Goal: Transaction & Acquisition: Purchase product/service

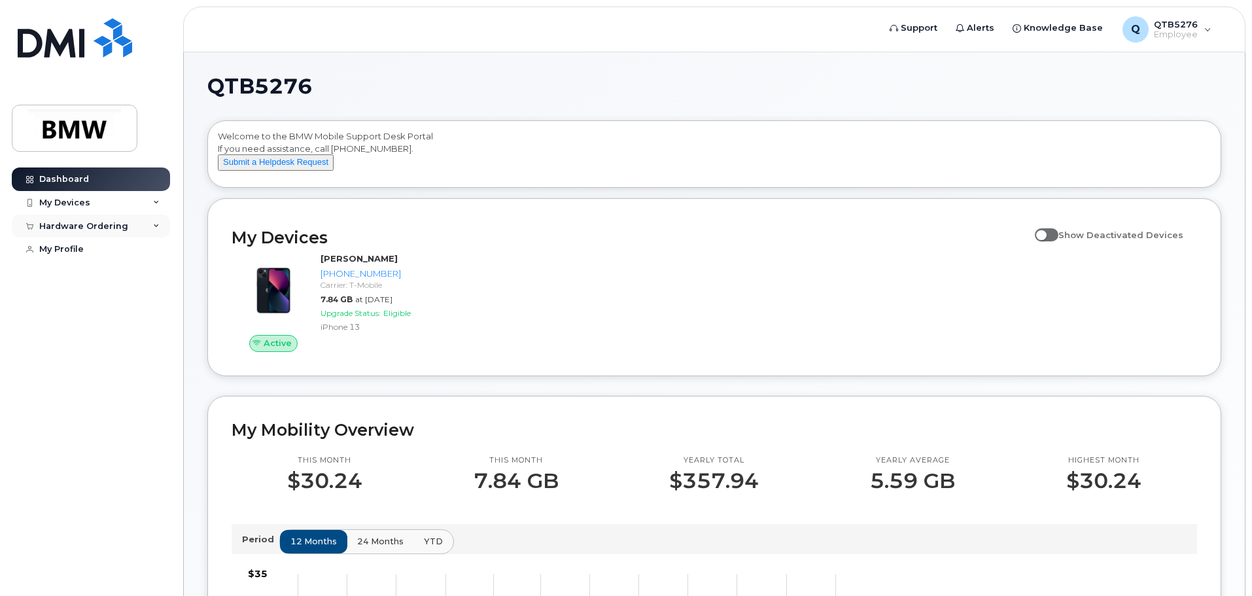
click at [122, 224] on div "Hardware Ordering" at bounding box center [83, 226] width 89 height 10
click at [62, 255] on div "New Order" at bounding box center [70, 250] width 50 height 12
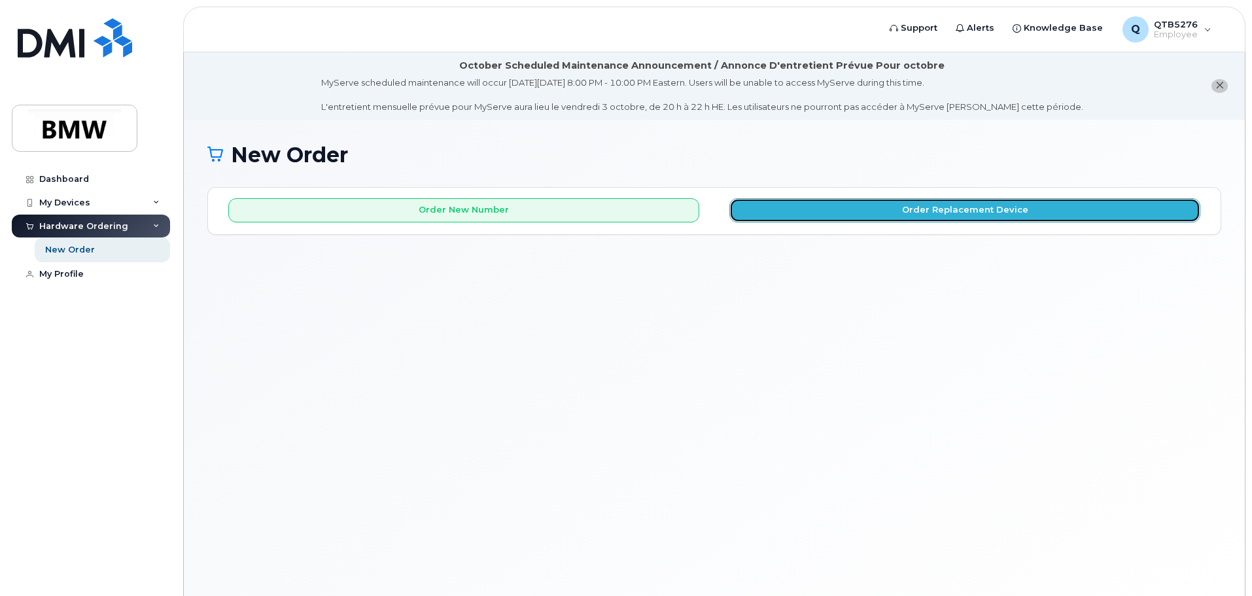
click at [905, 213] on button "Order Replacement Device" at bounding box center [964, 210] width 471 height 24
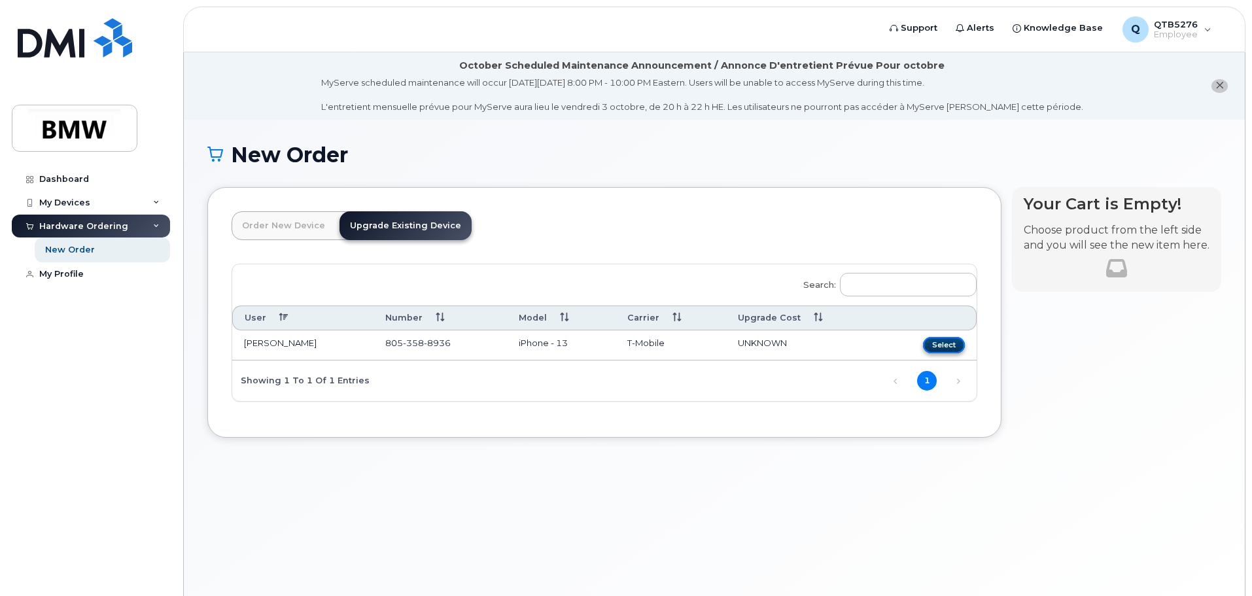
click at [951, 344] on button "Select" at bounding box center [944, 345] width 42 height 16
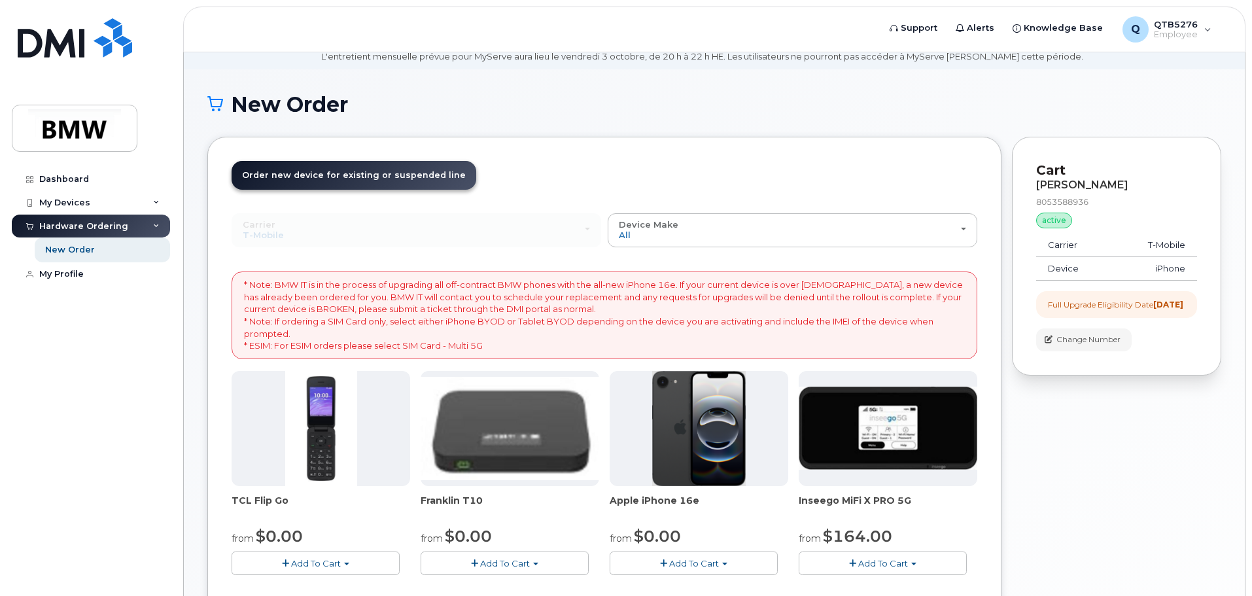
scroll to position [327, 0]
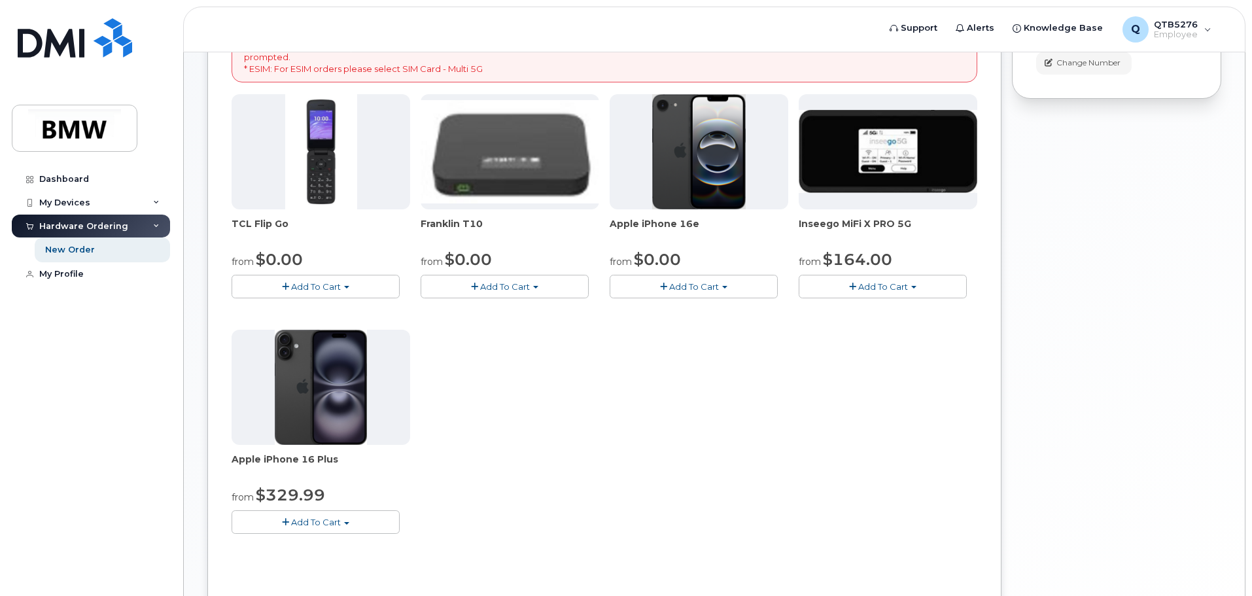
click at [338, 381] on img at bounding box center [321, 387] width 92 height 115
click at [325, 521] on span "Add To Cart" at bounding box center [316, 522] width 50 height 10
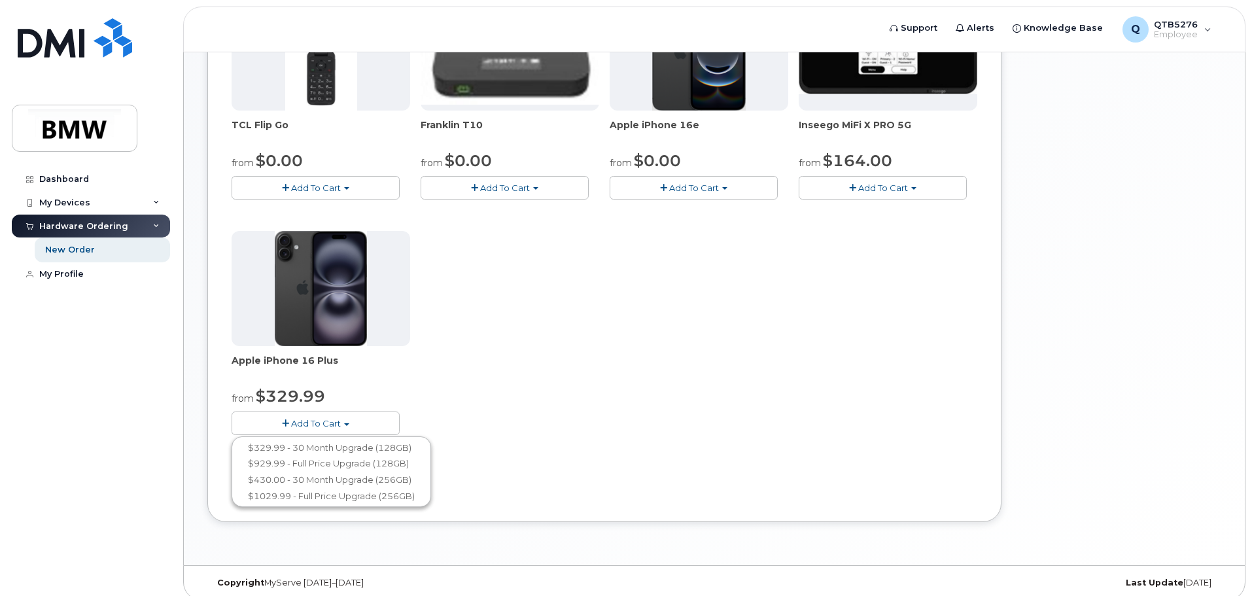
scroll to position [437, 0]
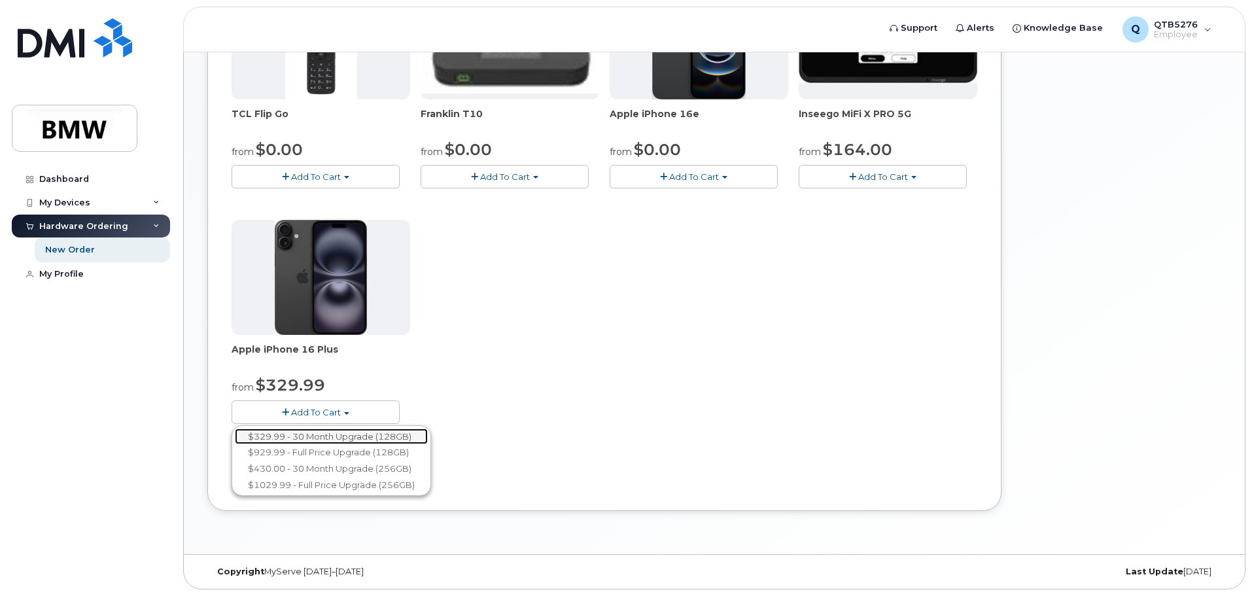
click at [418, 439] on link "$329.99 - 30 Month Upgrade (128GB)" at bounding box center [331, 437] width 193 height 16
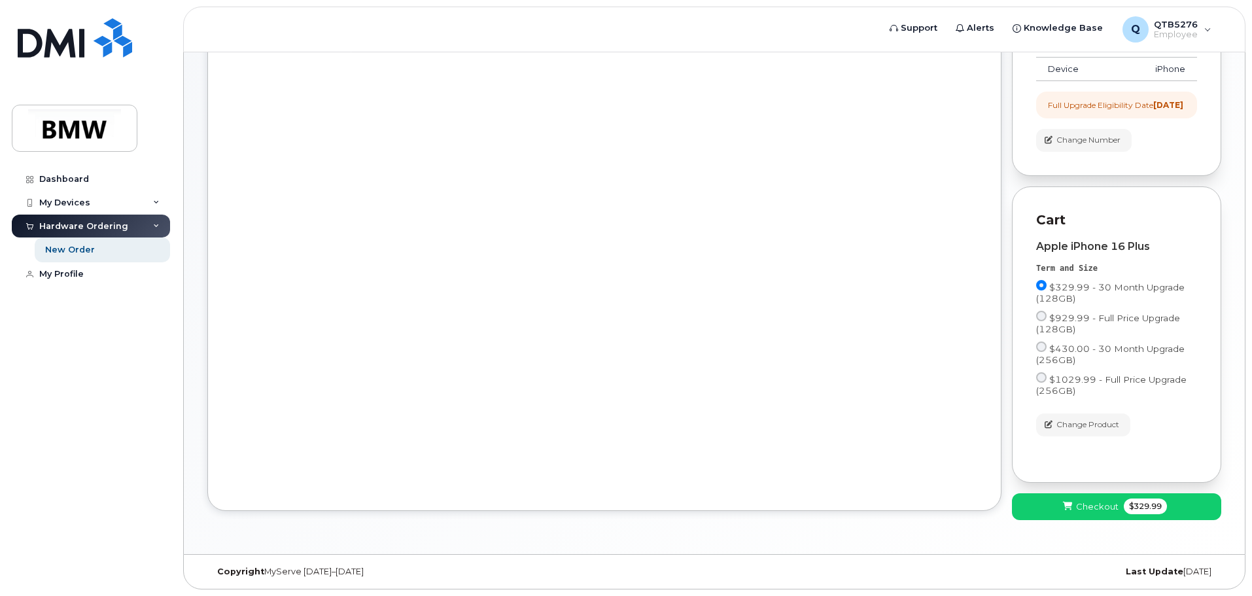
scroll to position [261, 0]
click at [1095, 511] on span "Checkout" at bounding box center [1097, 506] width 43 height 12
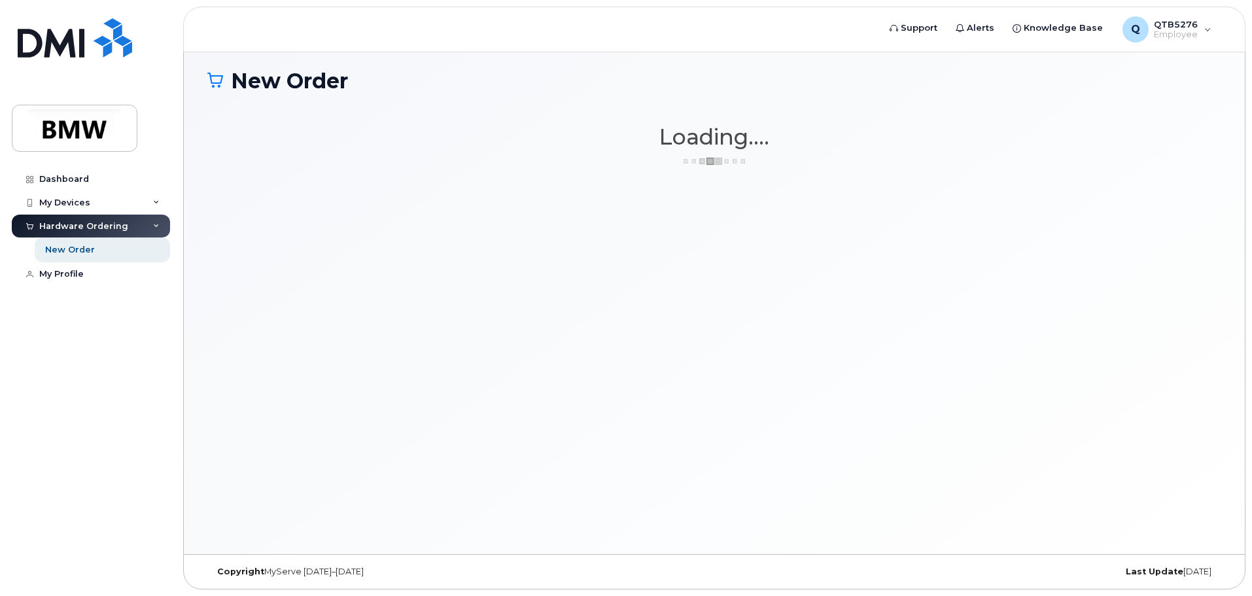
scroll to position [74, 0]
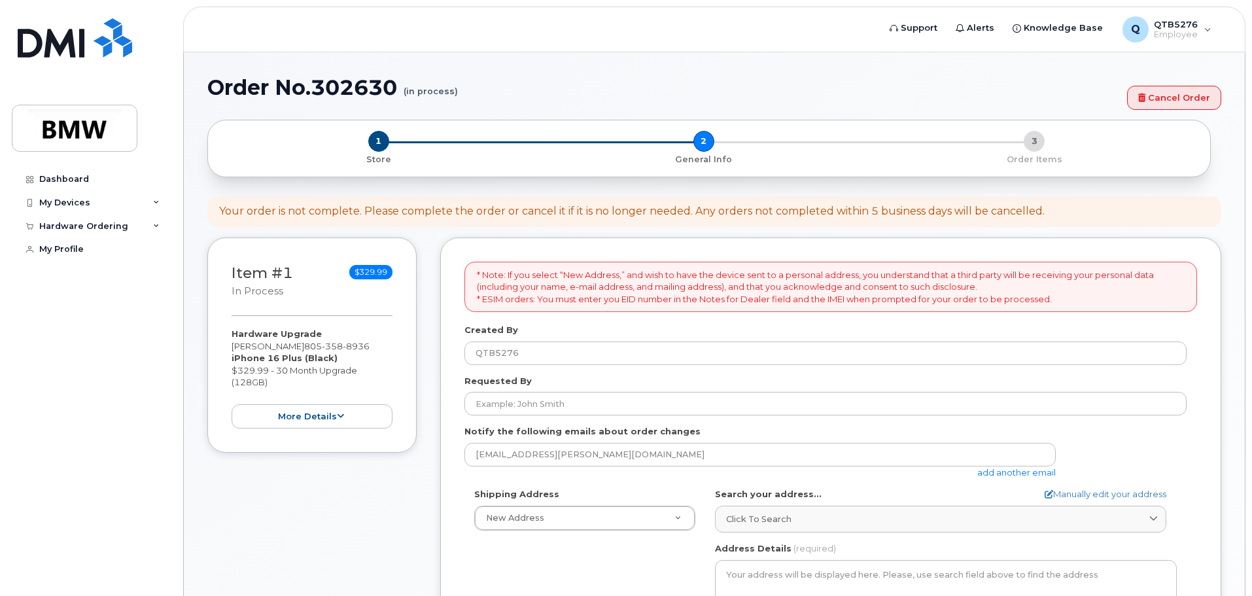
select select
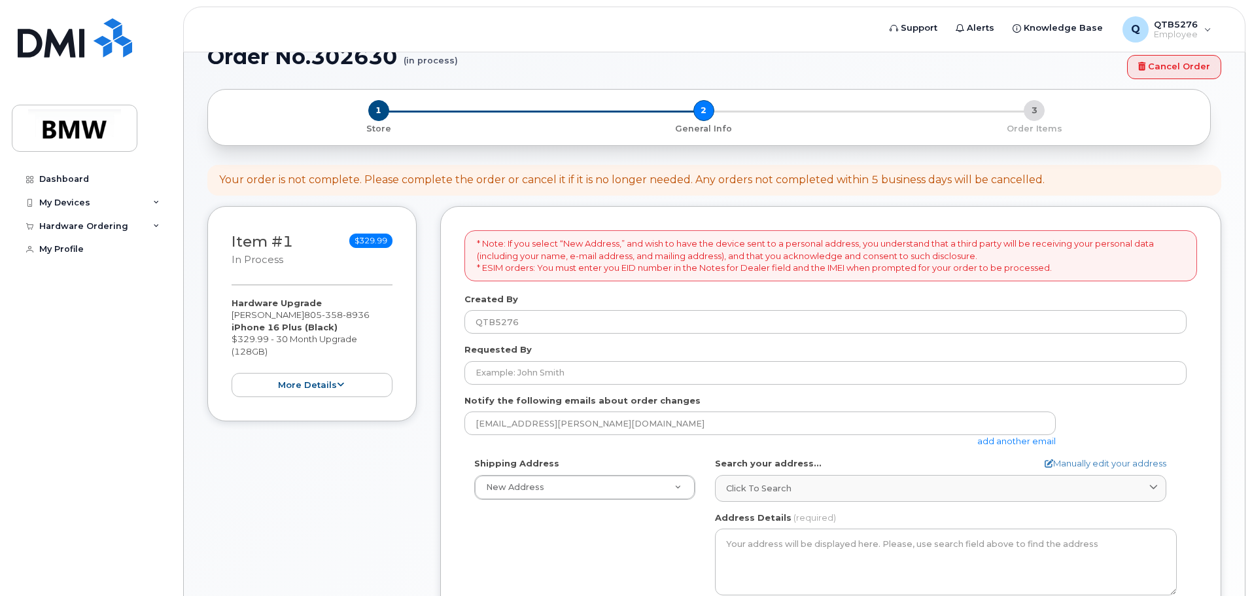
scroll to position [131, 0]
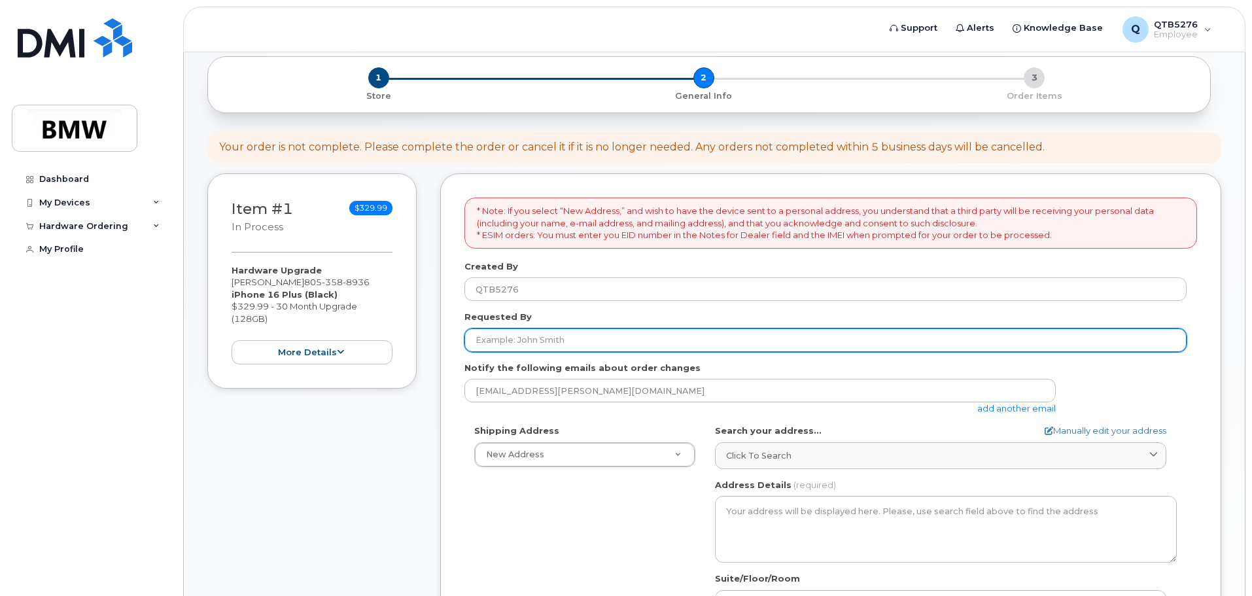
click at [565, 341] on input "Requested By" at bounding box center [826, 340] width 722 height 24
type input "[PERSON_NAME]"
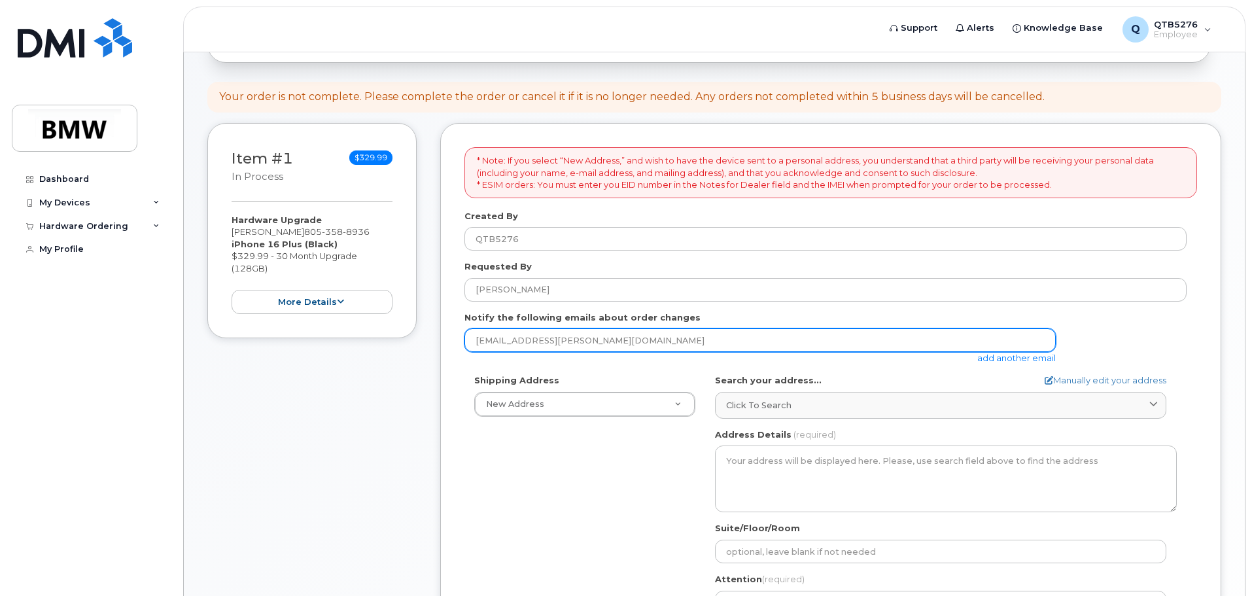
scroll to position [182, 0]
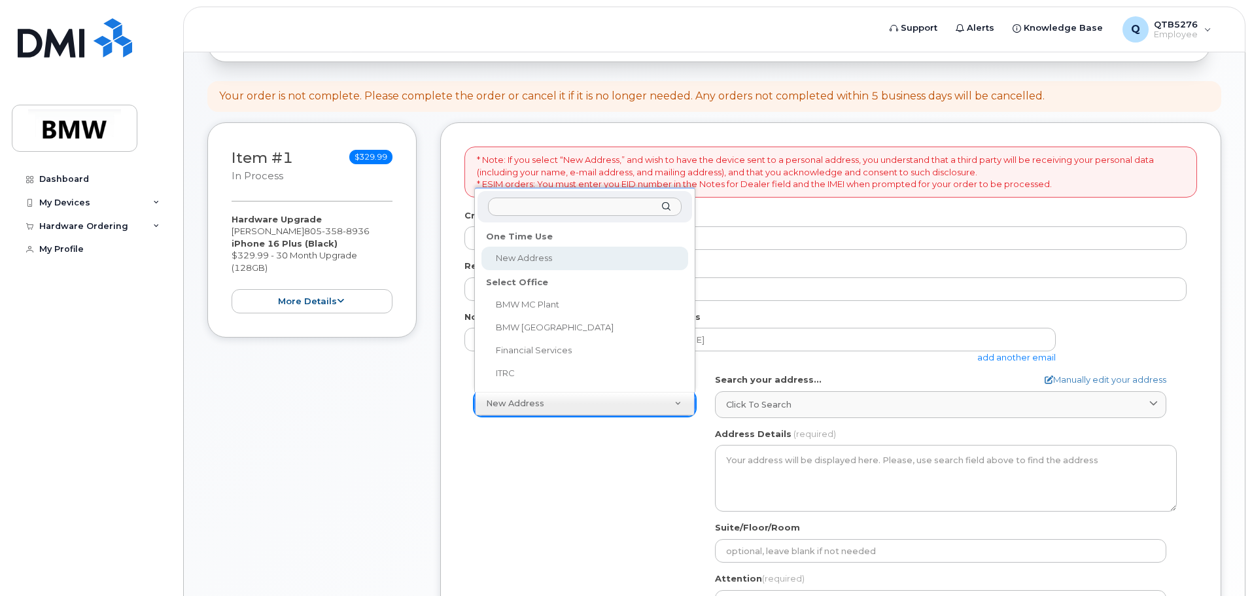
select select
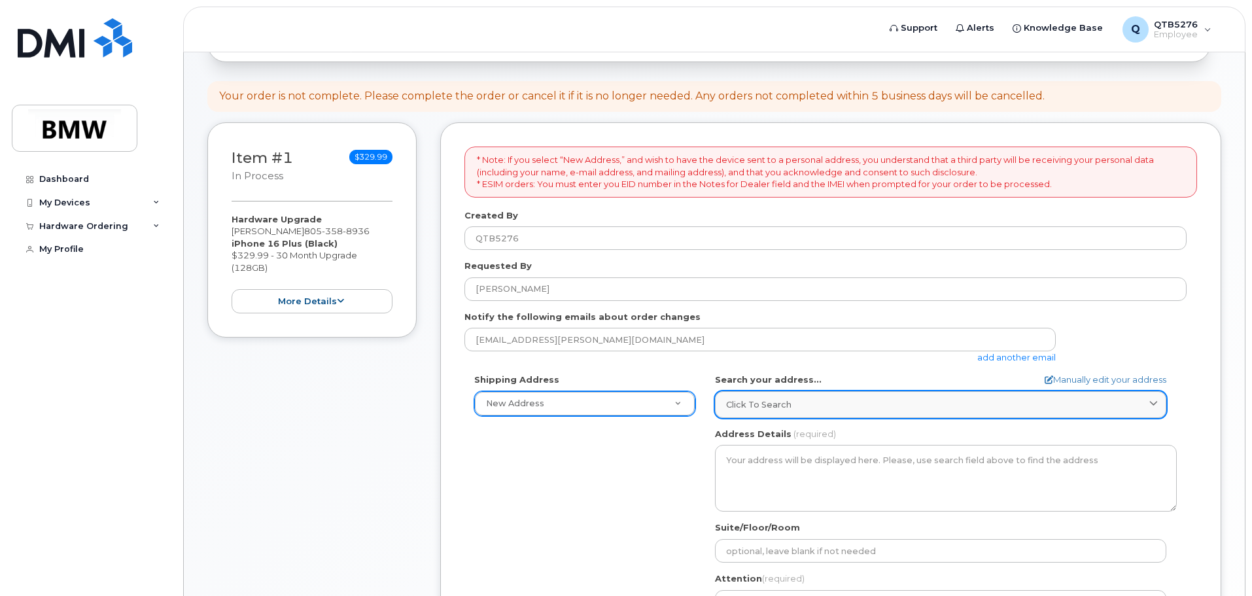
click at [794, 406] on div "Click to search" at bounding box center [940, 404] width 429 height 12
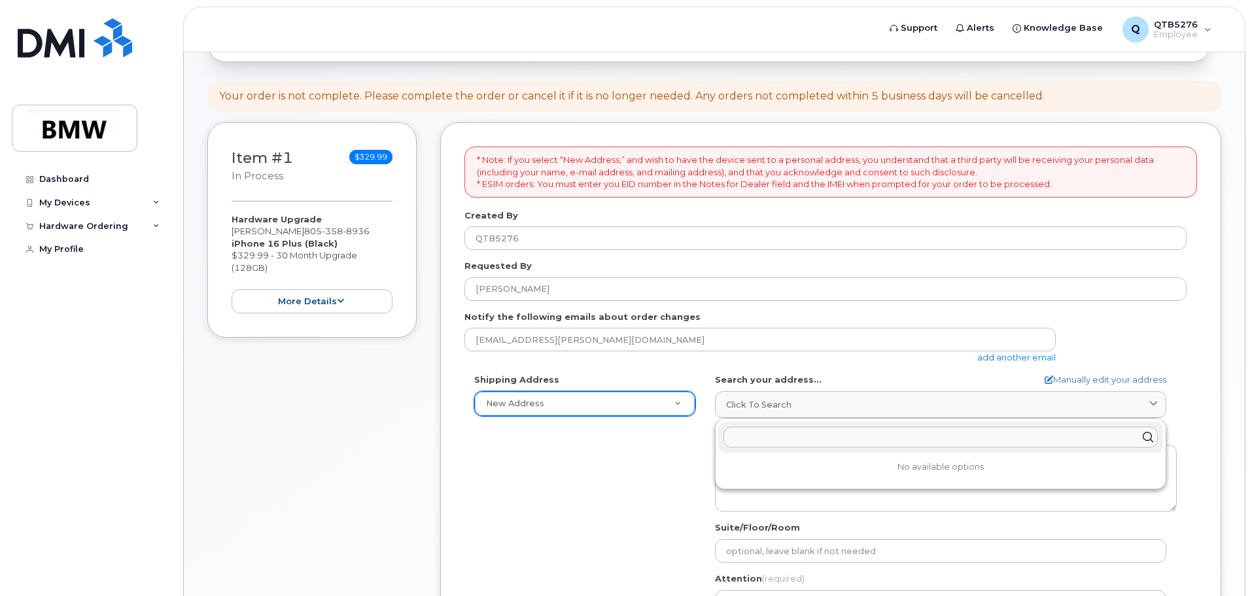
click at [686, 461] on div "Shipping Address New Address New Address BMW MC Plant BMW North America Financi…" at bounding box center [826, 524] width 722 height 300
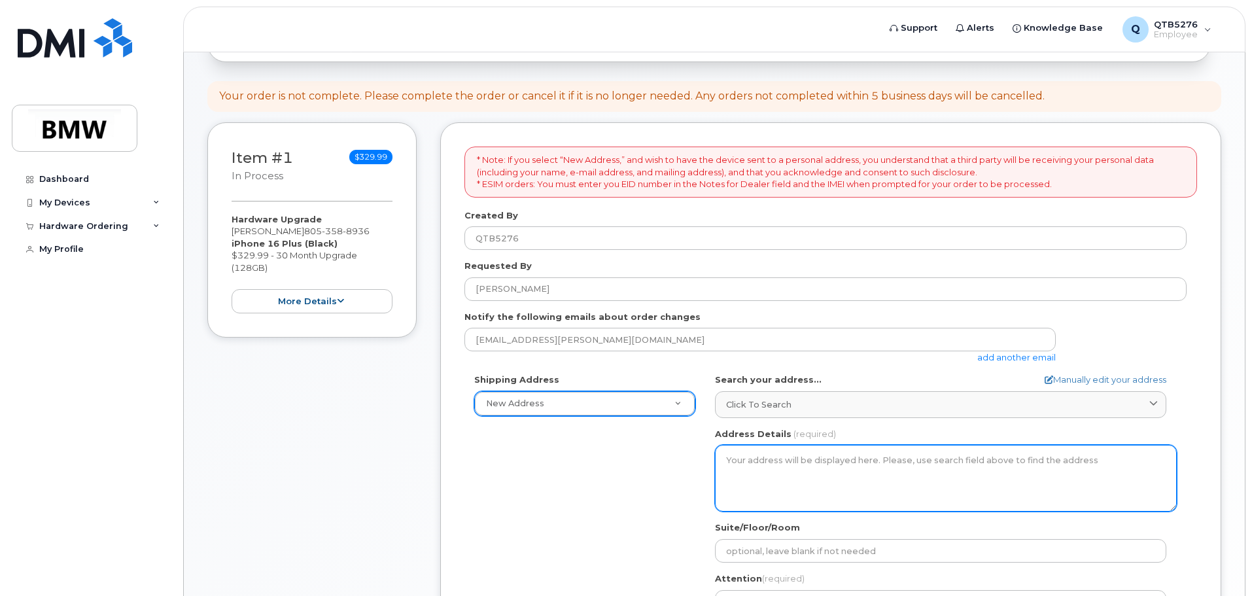
scroll to position [294, 0]
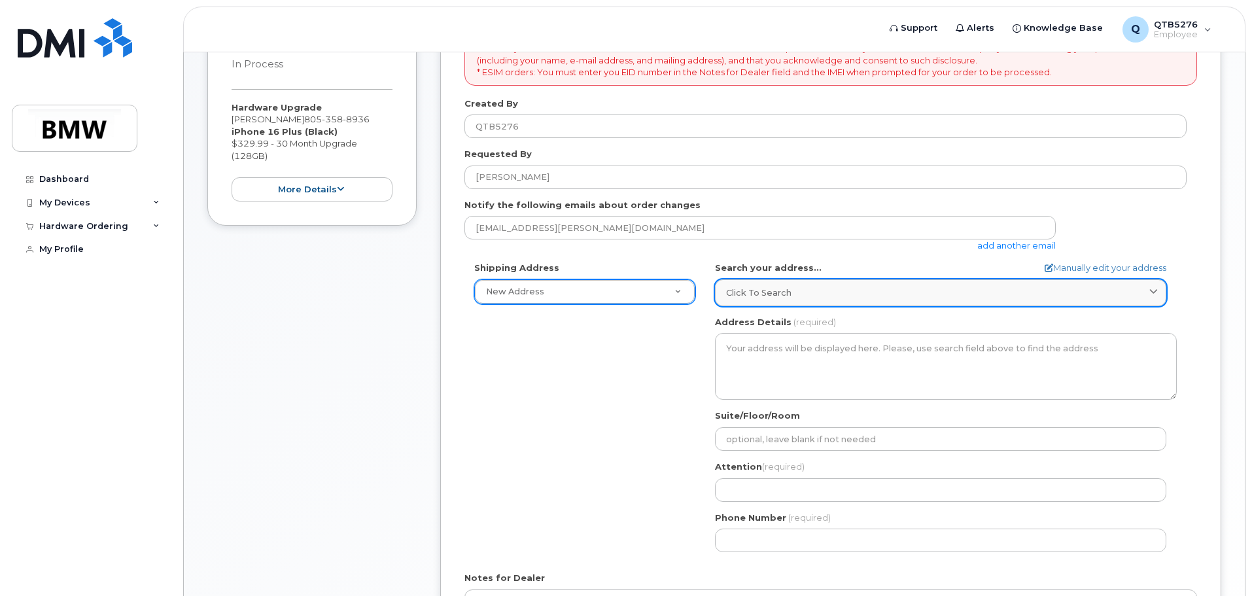
click at [834, 295] on div "Click to search" at bounding box center [940, 293] width 429 height 12
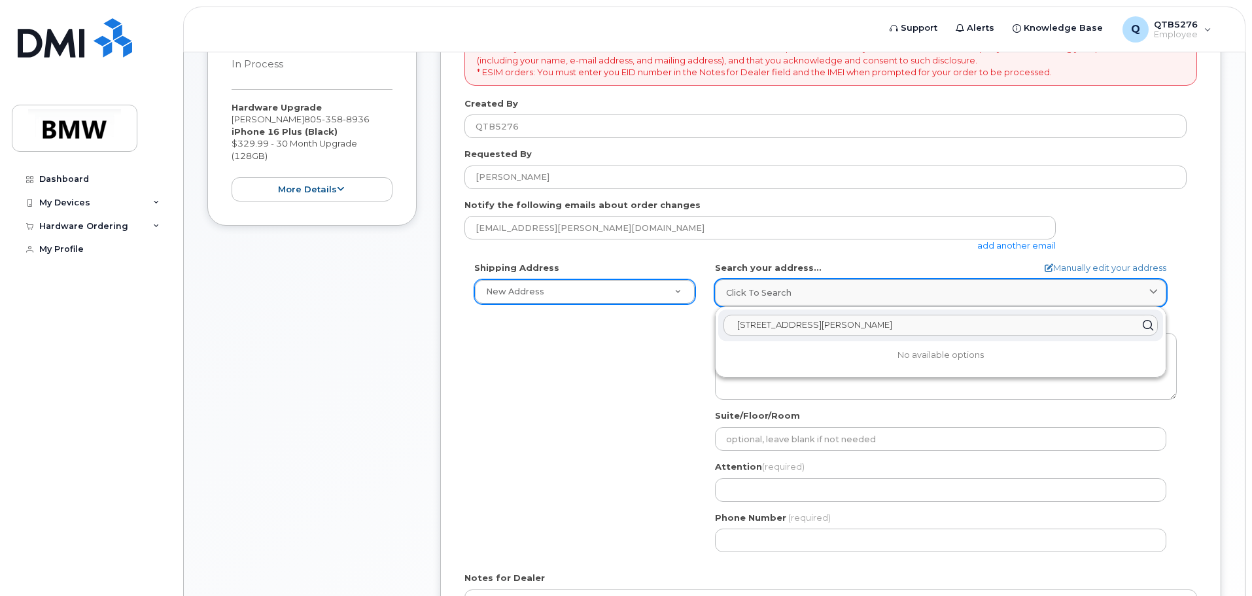
type input "816 E Figueroa St. Santa Barbara, CA 93301"
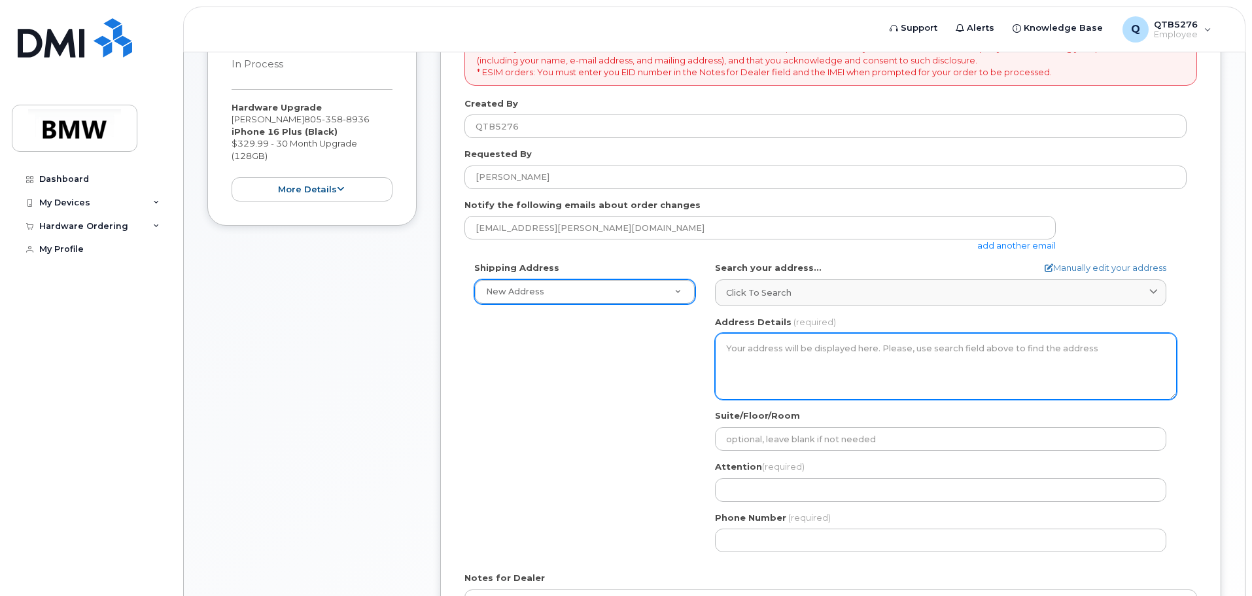
click at [821, 339] on textarea "Address Details" at bounding box center [946, 366] width 462 height 67
click at [847, 355] on textarea "Address Details" at bounding box center [946, 366] width 462 height 67
click at [853, 371] on textarea "Address Details" at bounding box center [946, 366] width 462 height 67
click at [846, 369] on textarea "Address Details" at bounding box center [946, 366] width 462 height 67
click at [837, 361] on textarea "Address Details" at bounding box center [946, 366] width 462 height 67
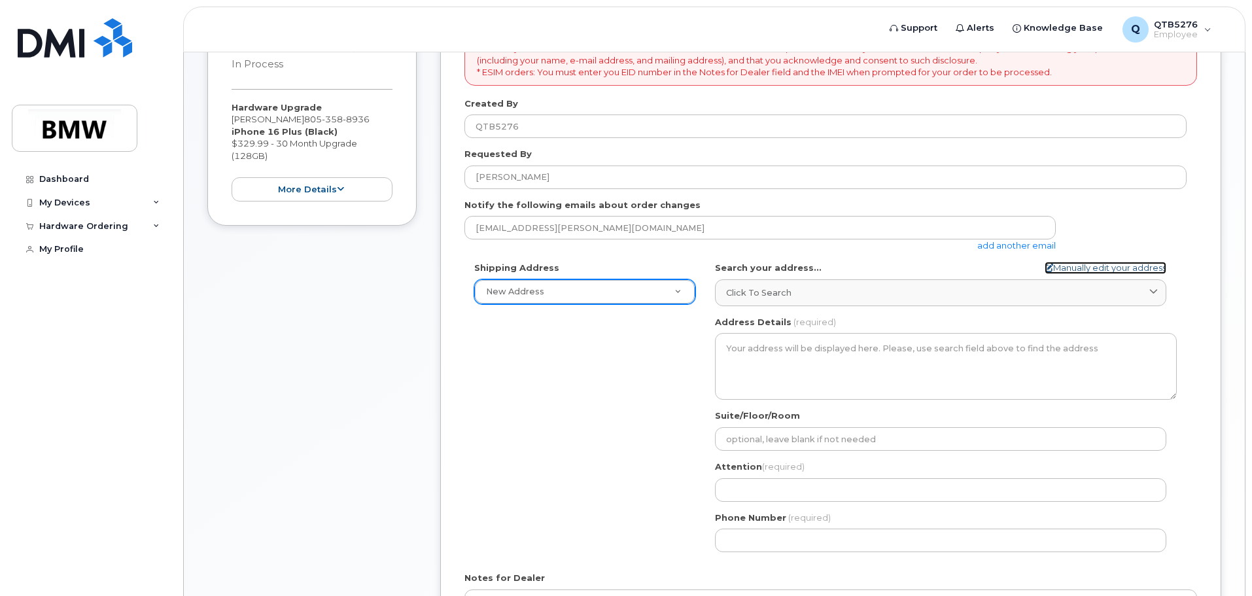
click at [1072, 270] on link "Manually edit your address" at bounding box center [1106, 268] width 122 height 12
select select
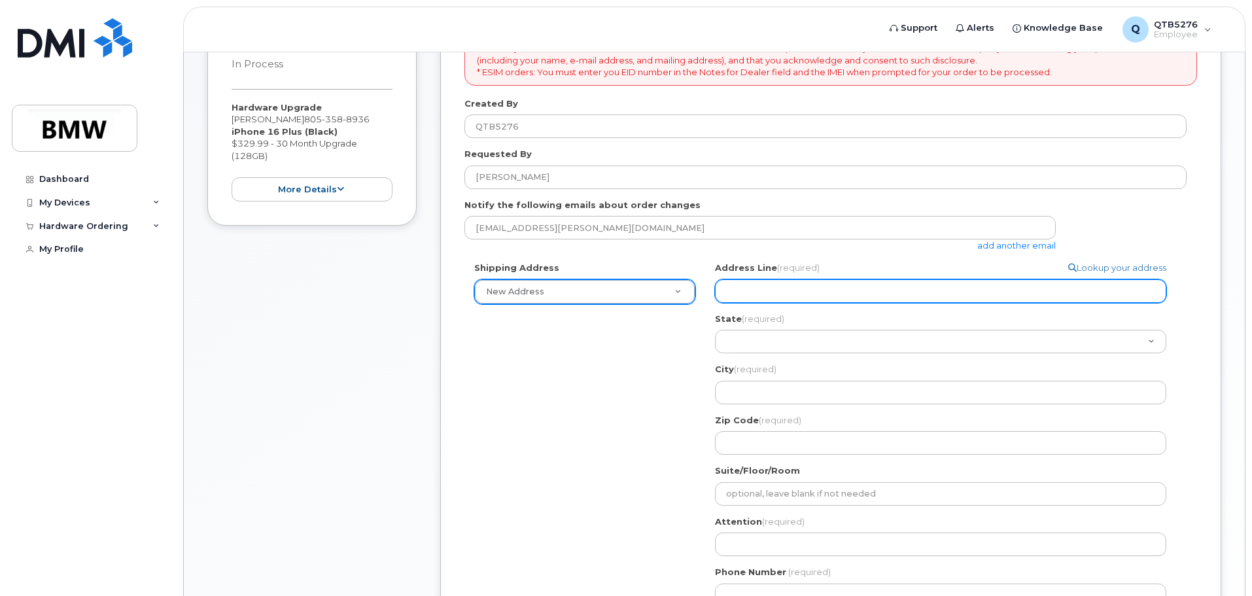
click at [765, 294] on input "Address Line (required)" at bounding box center [940, 291] width 451 height 24
select select
type input "8"
select select
type input "81"
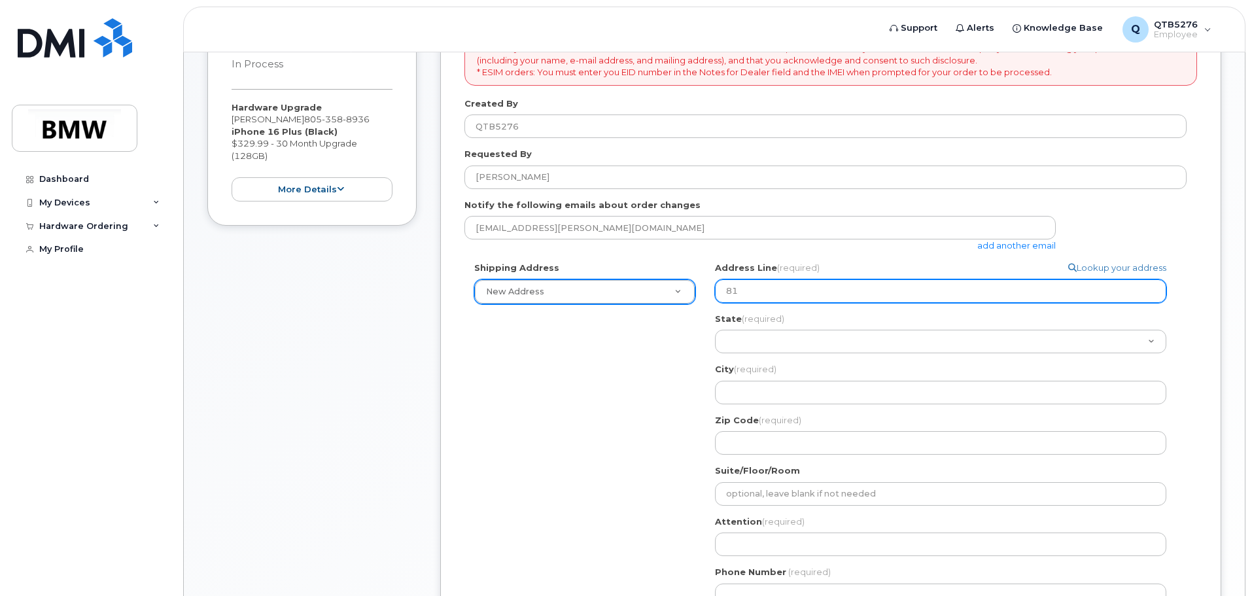
select select
type input "816"
select select
type input "816 E"
select select
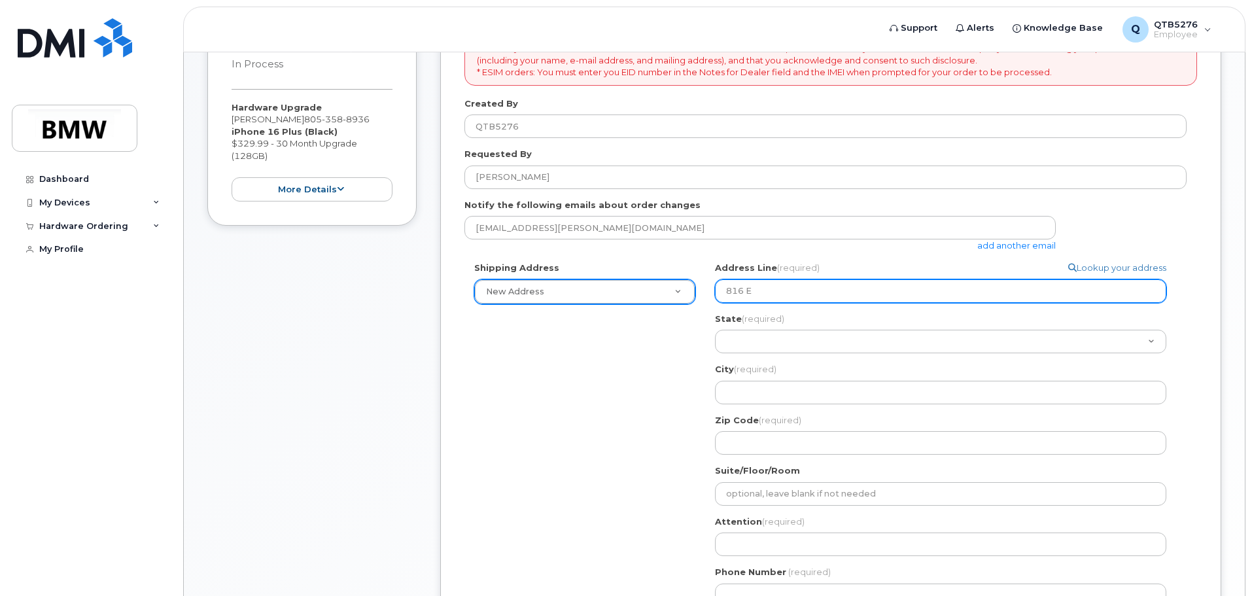
type input "816 E F"
select select
type input "816 E Fi"
select select
type input "816 E Fig"
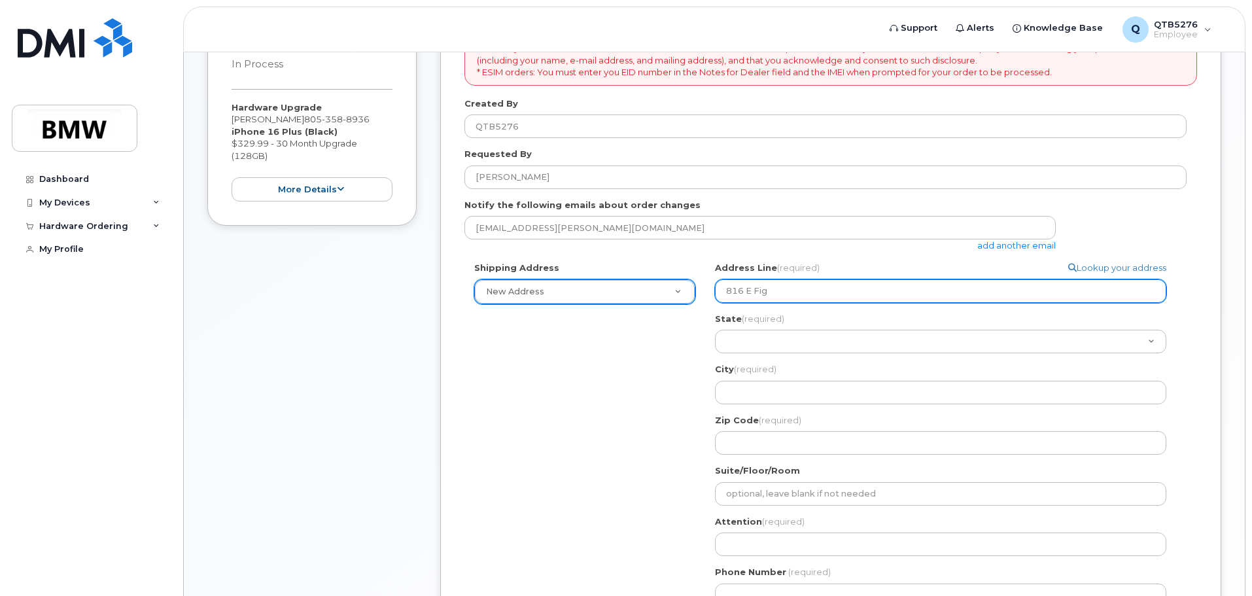
select select
type input "816 E Figu"
select select
type input "816 E Figue"
select select
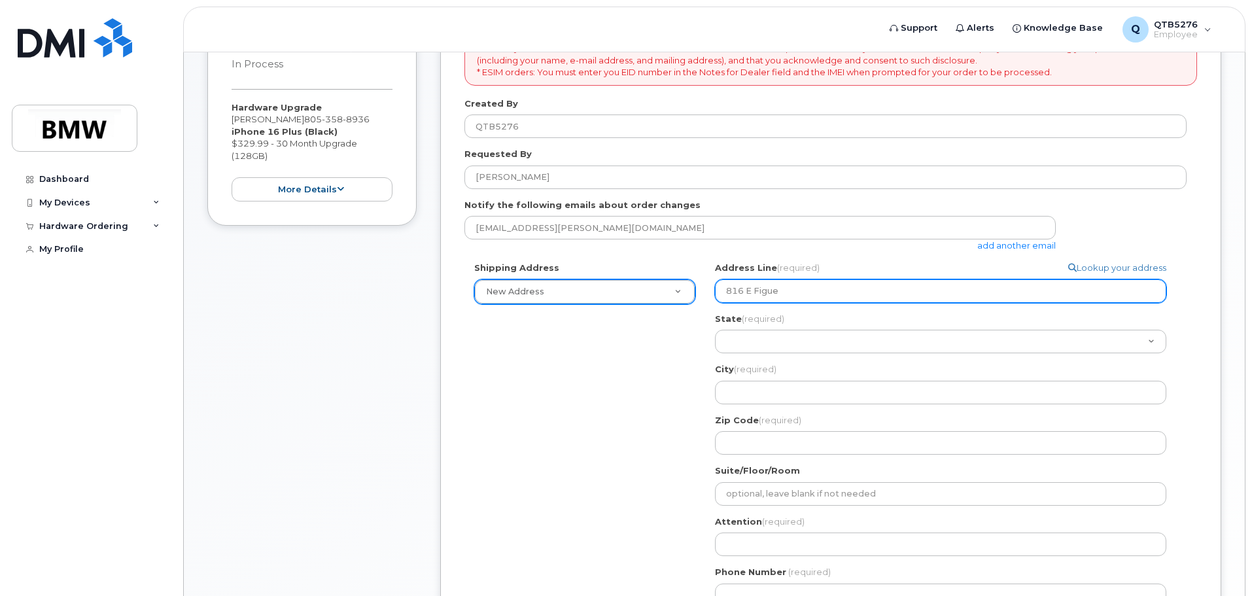
type input "816 E Figuer"
select select
type input "816 E Figuero"
select select
type input "816 E Figueroa"
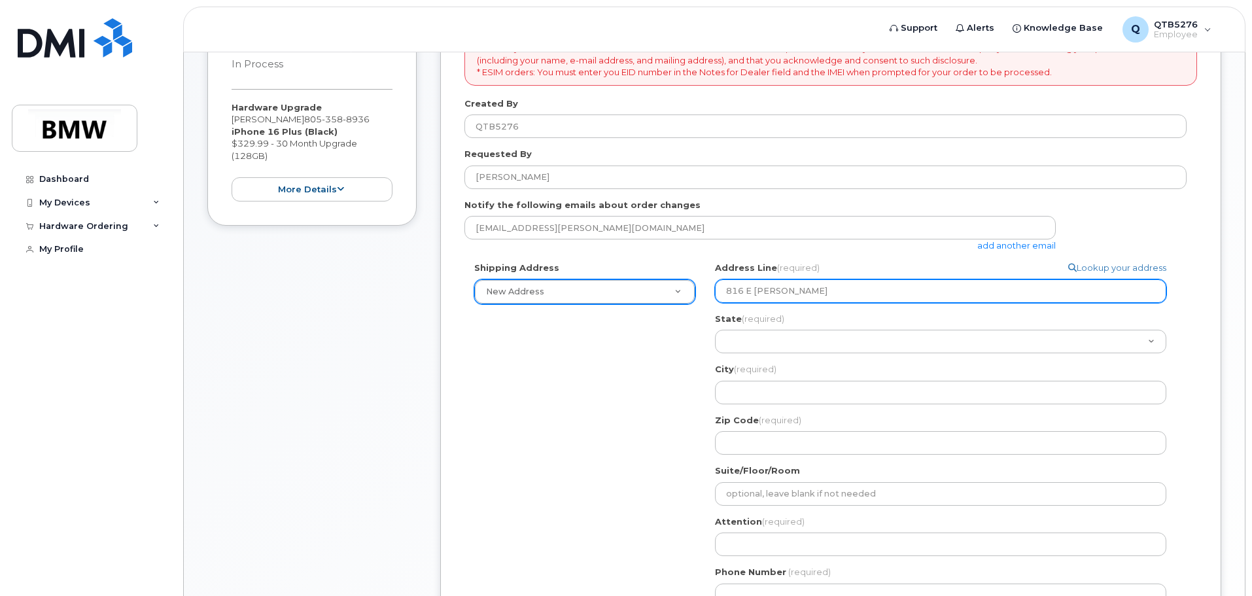
select select
type input "816 E Figueroa S"
select select
type input "816 E Figueroa St"
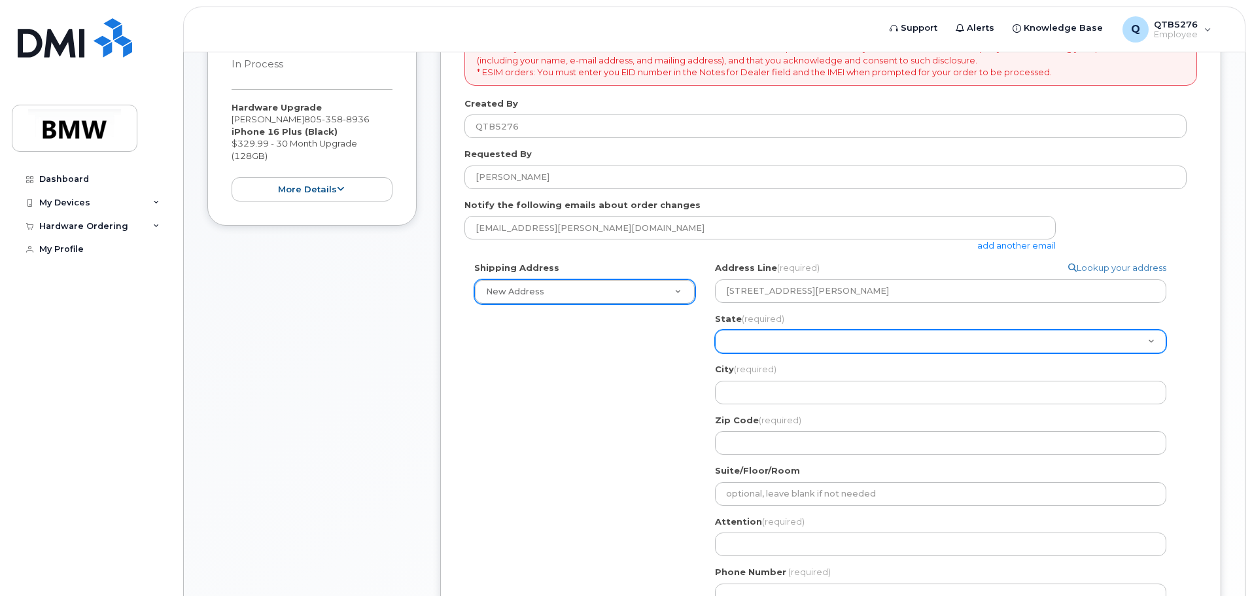
select select "CA"
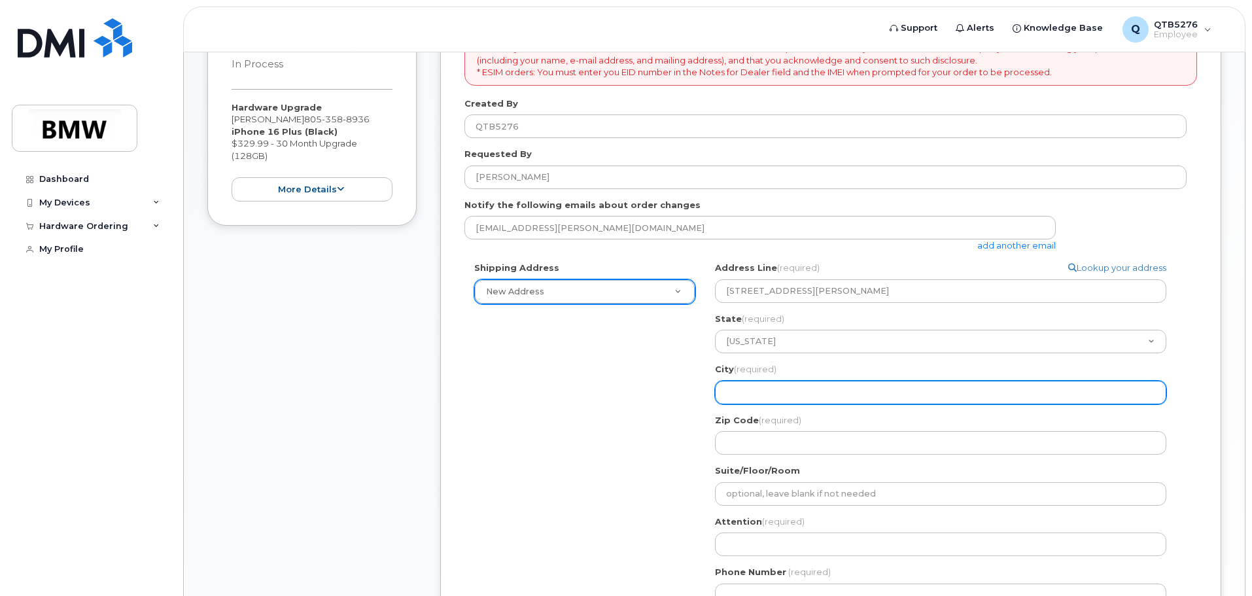
select select
type input "S"
select select
type input "Sa"
select select
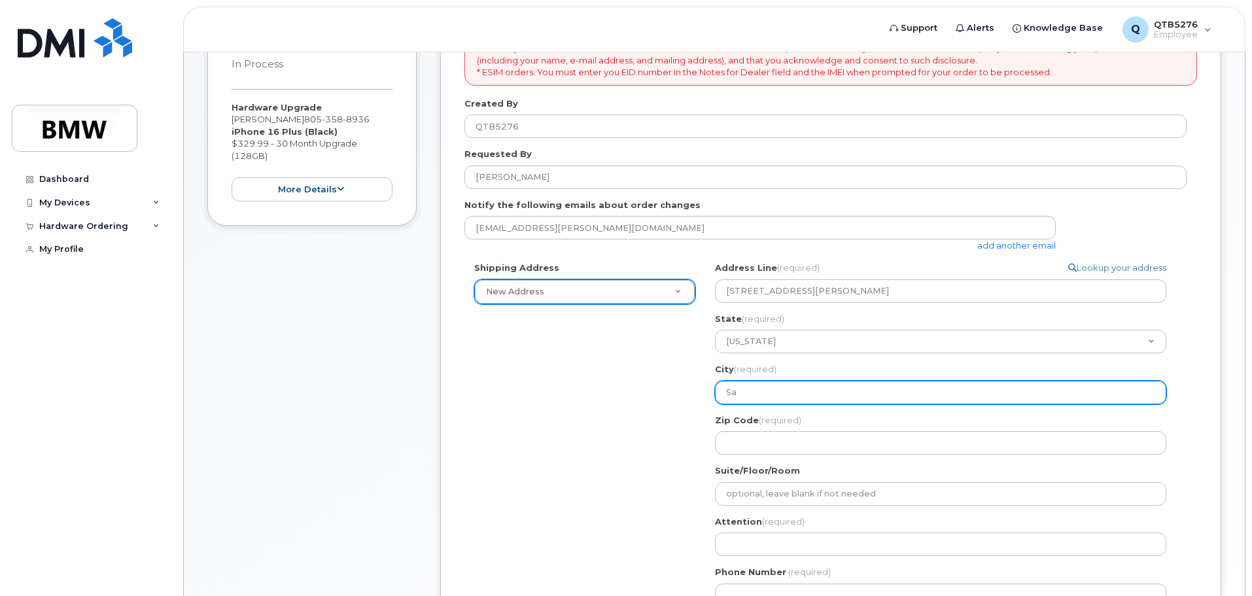
type input "San"
select select
type input "Santa"
select select
type input "Santa"
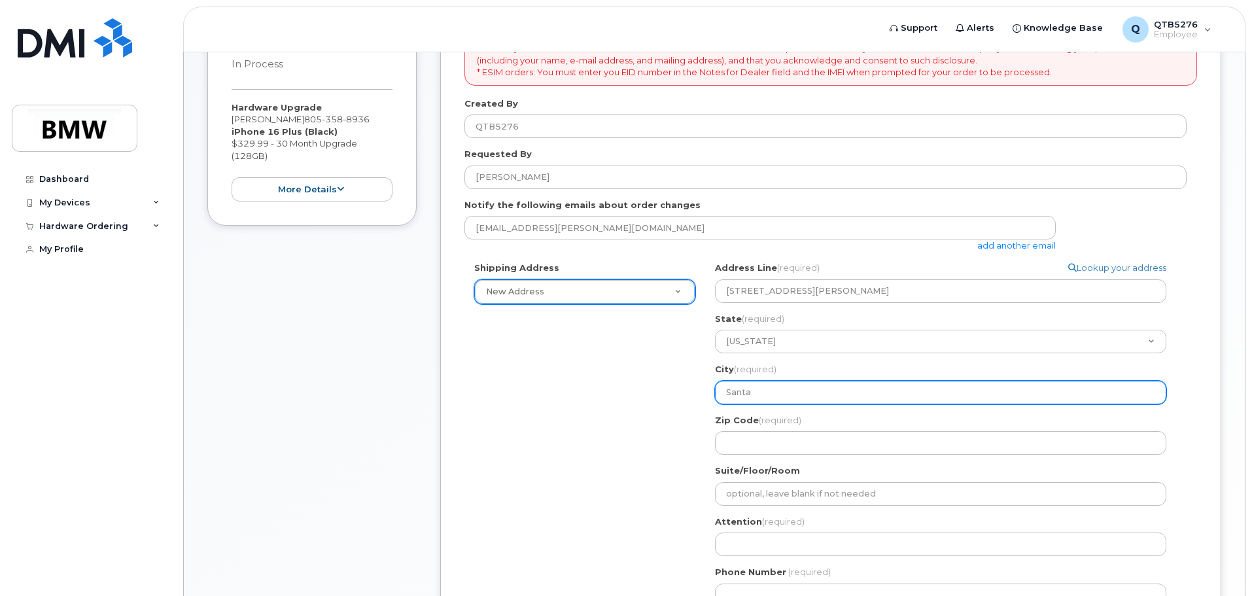
select select
type input "Santa B"
select select
type input "Santa Ba"
select select
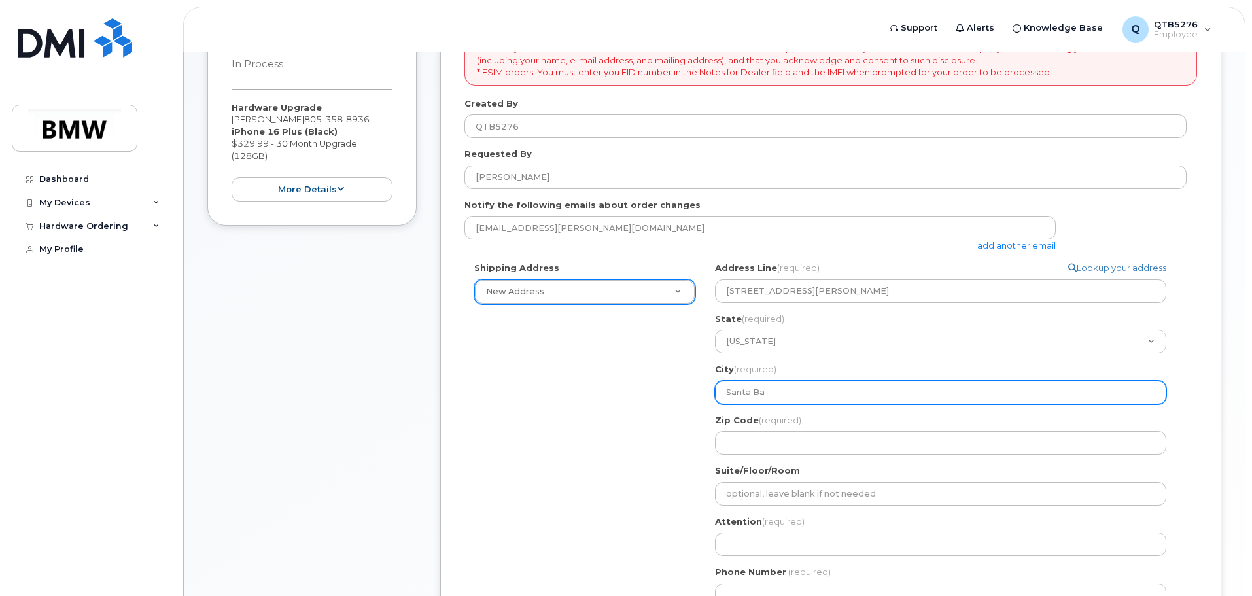
type input "Santa Bar"
select select
type input "Santa Bara"
select select
type input "Santa Barar"
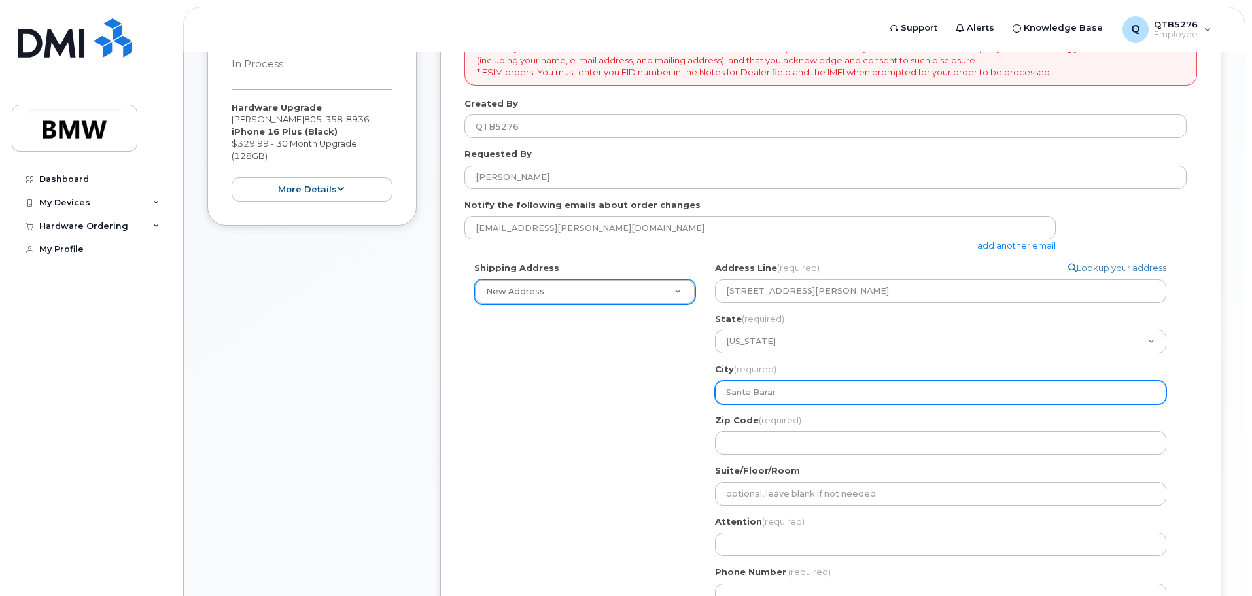
select select
type input "Santa Barara"
select select
type input "Santa Barar"
select select
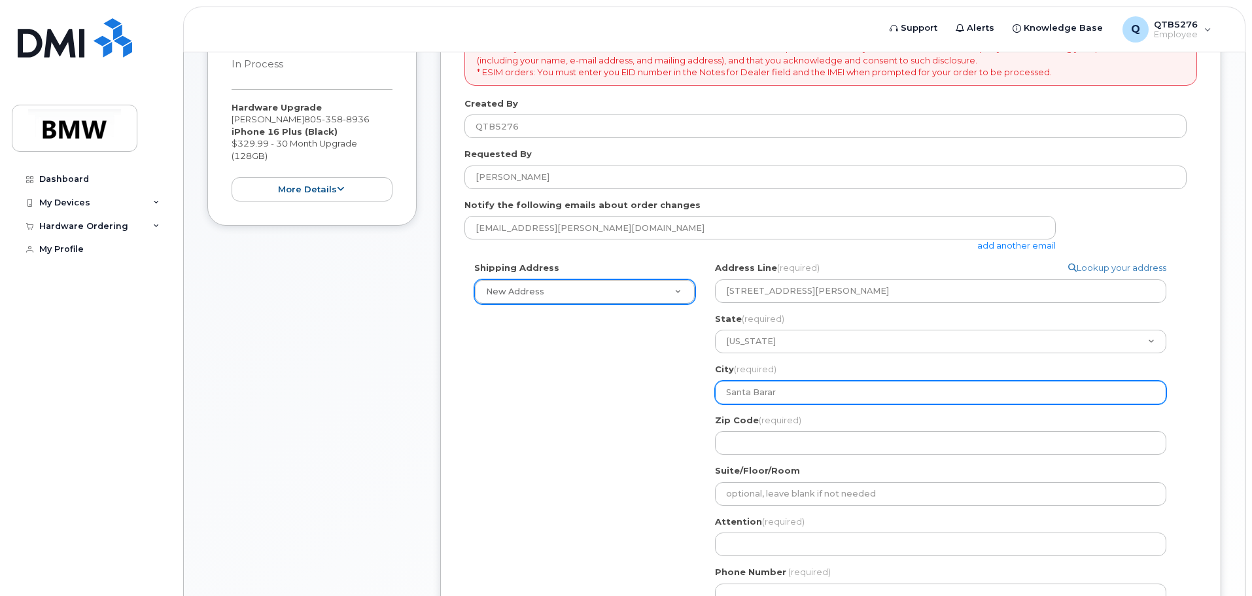
type input "Santa Bara"
select select
type input "Santa Bar"
select select
type input "Santa Barb"
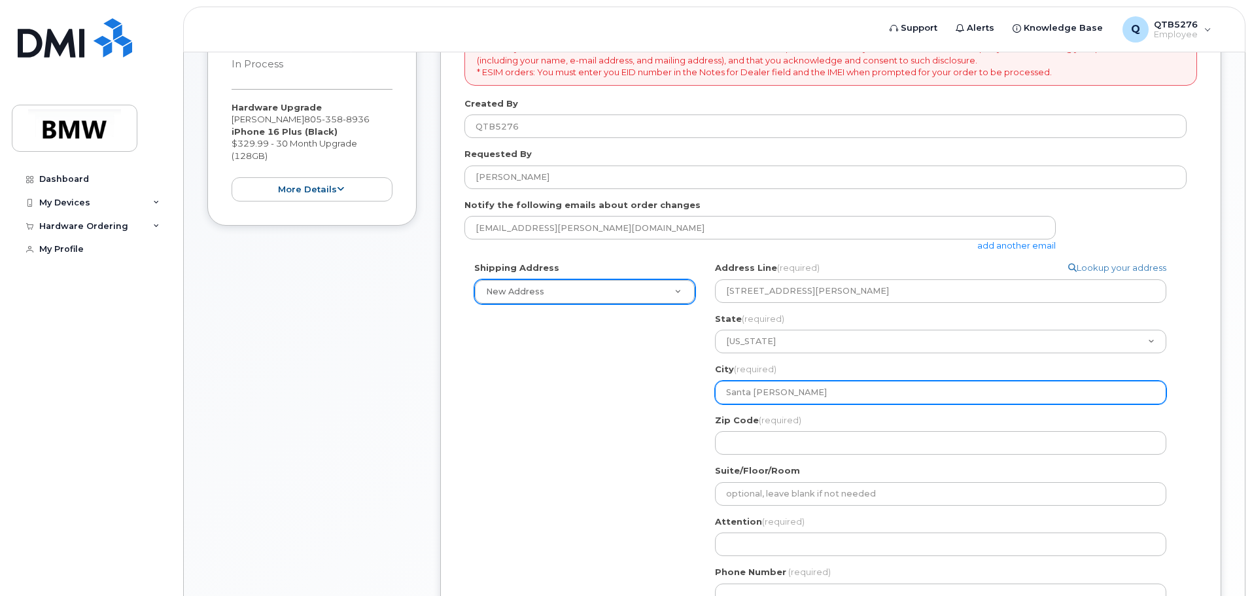
select select
type input "Santa Barba"
select select
type input "Santa Barbara"
select select
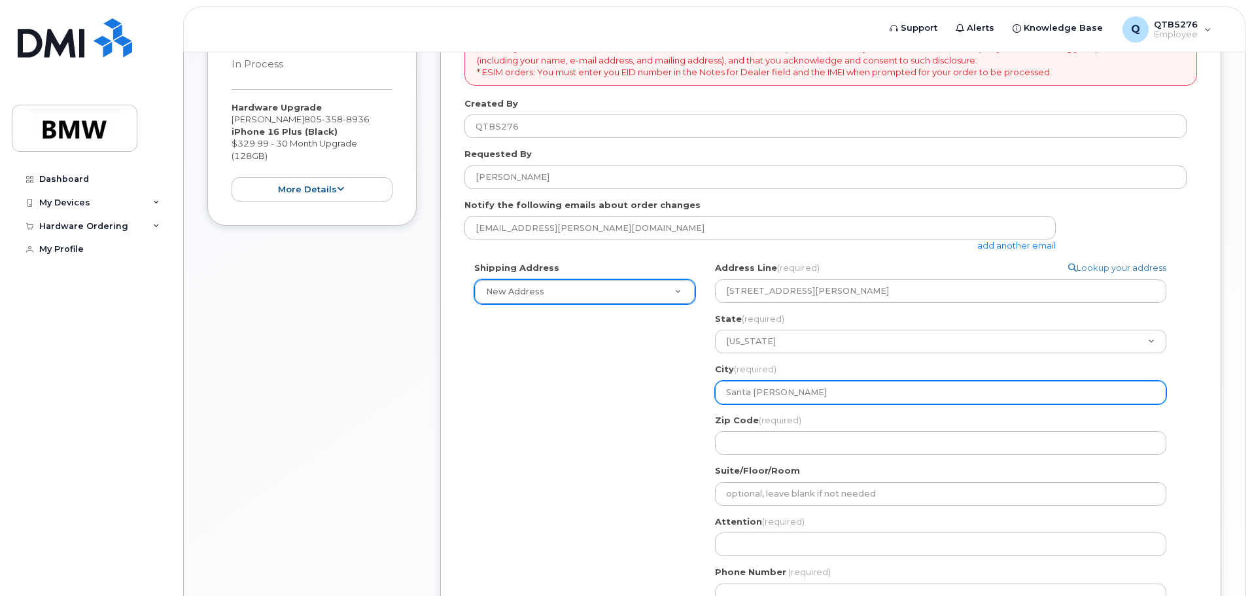
type input "Santa Barbara"
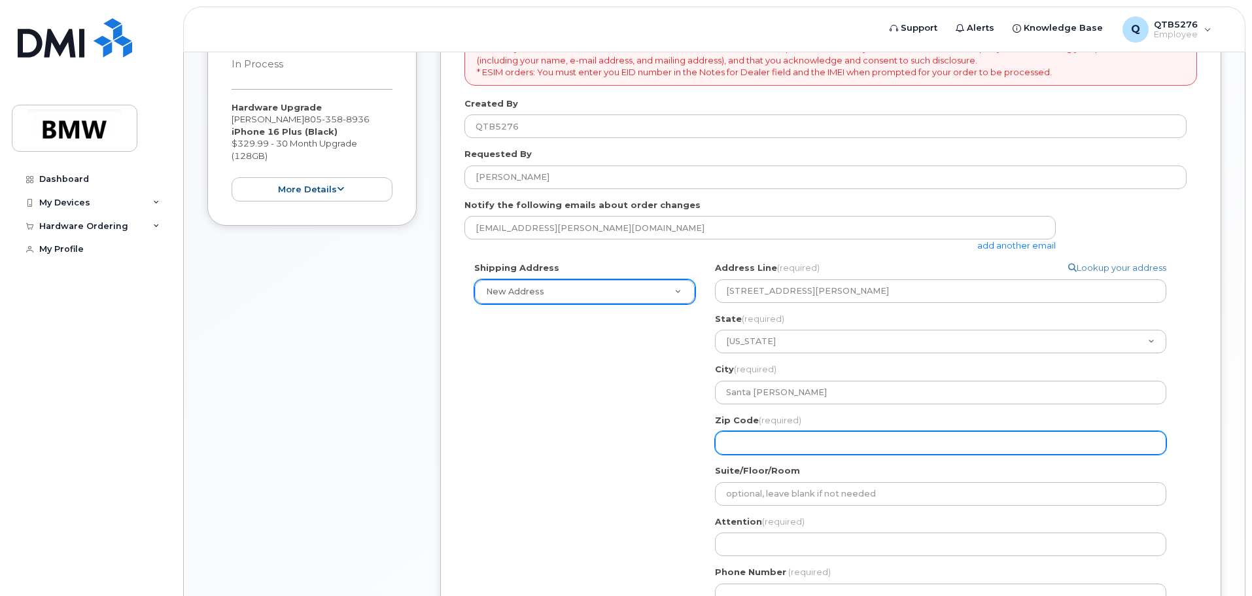
select select
type input "9"
select select
type input "93"
select select
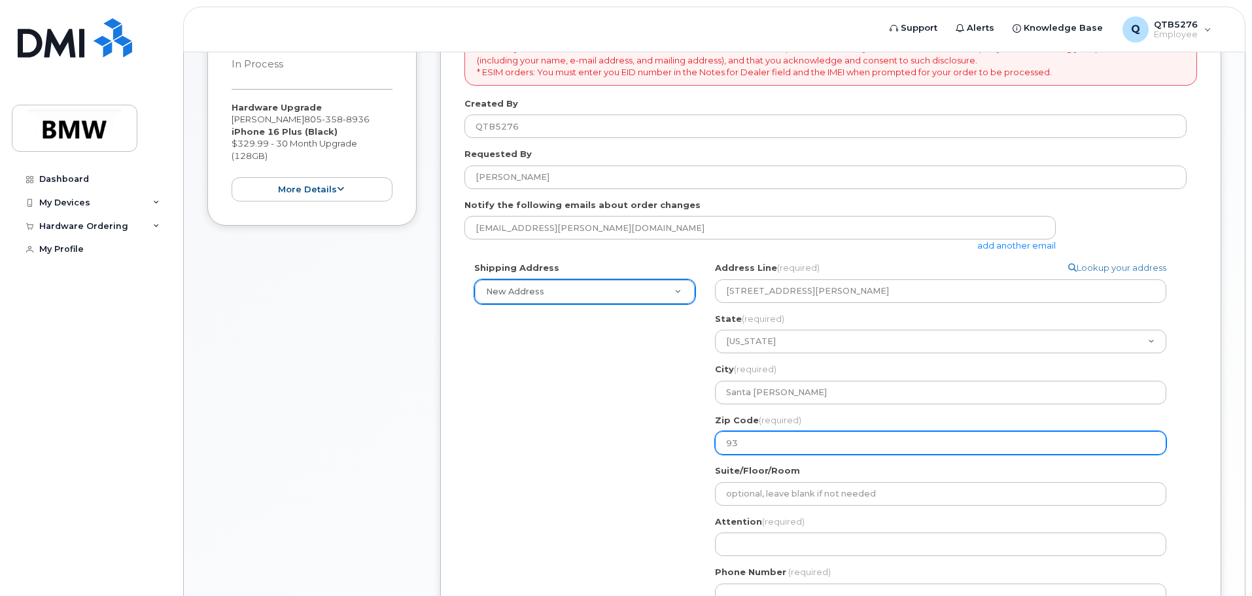
type input "931"
select select
type input "9310"
select select
type input "93103"
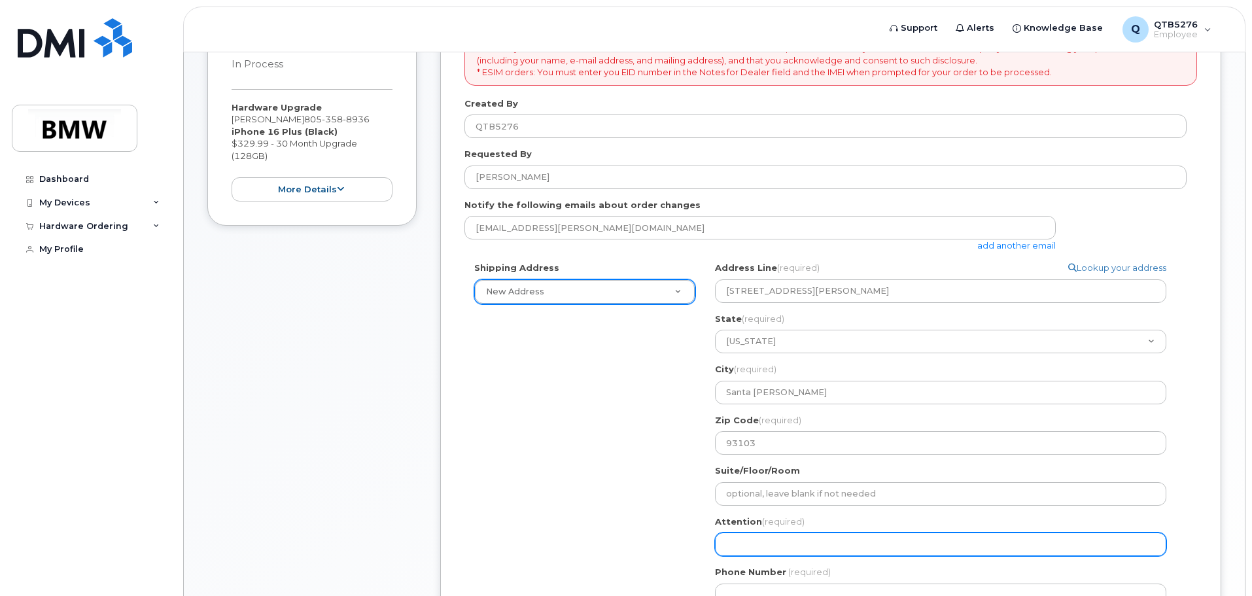
select select
type input "D"
select select
type input "Da"
select select
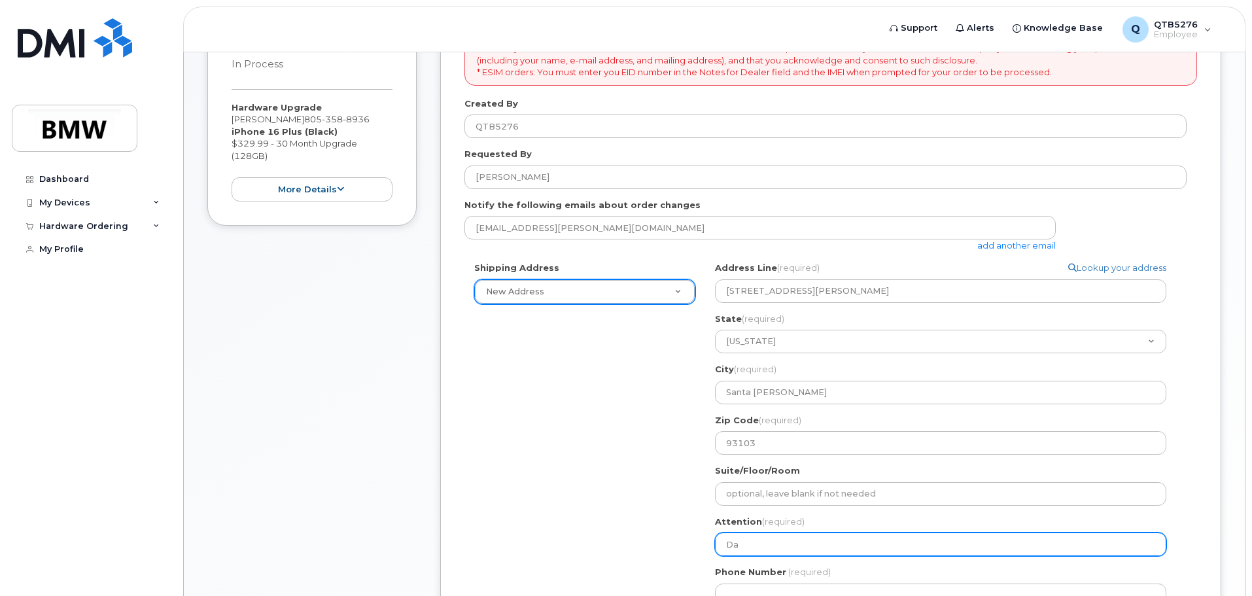
type input "Dam"
select select
type input "Dami"
select select
type input "Damia"
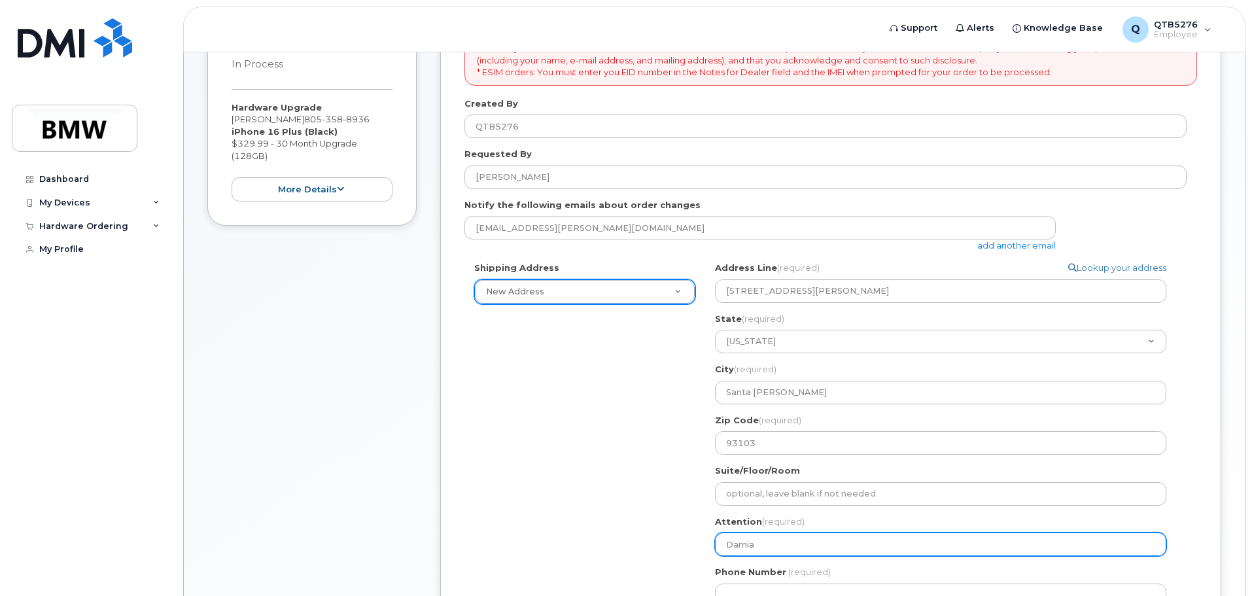
select select
type input "Damian"
select select
type input "Damian W"
select select
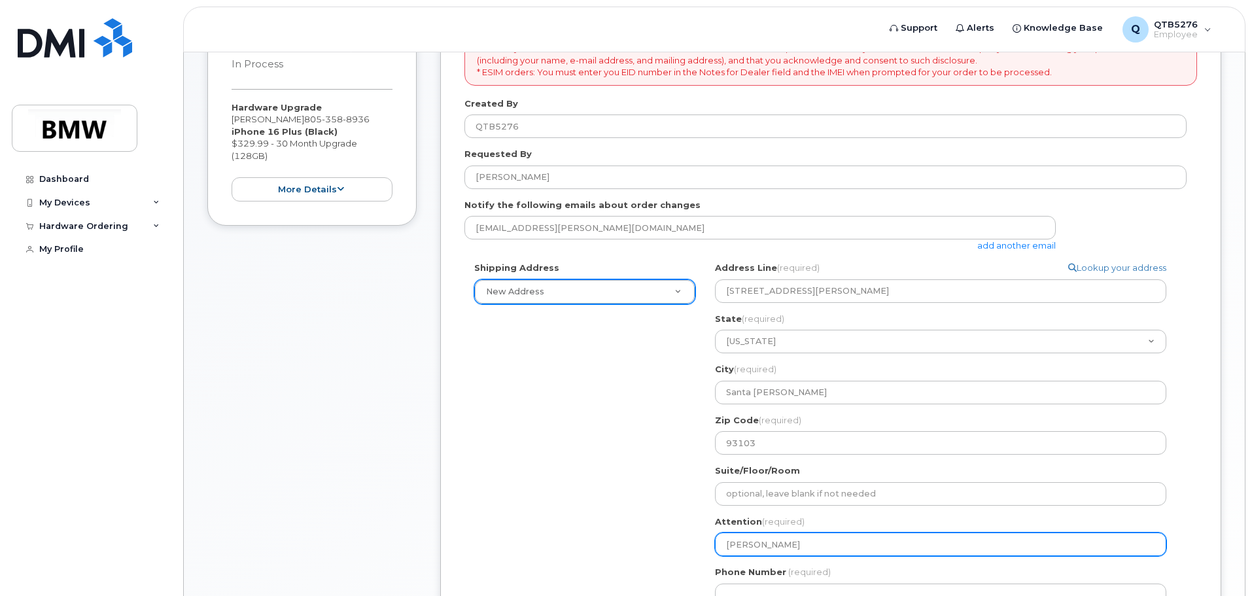
type input "Damian Wa"
select select
type input "Damian War"
select select
type input "Damian Warc"
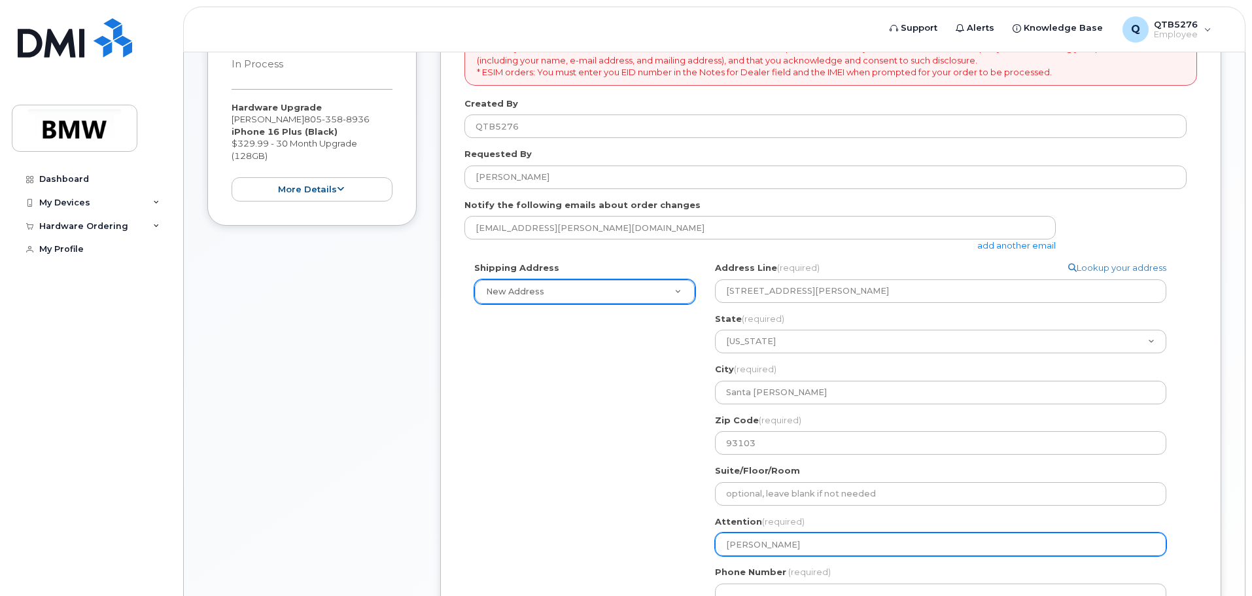
select select
type input "Damian Warch"
select select
type input "Damian Warcho"
select select
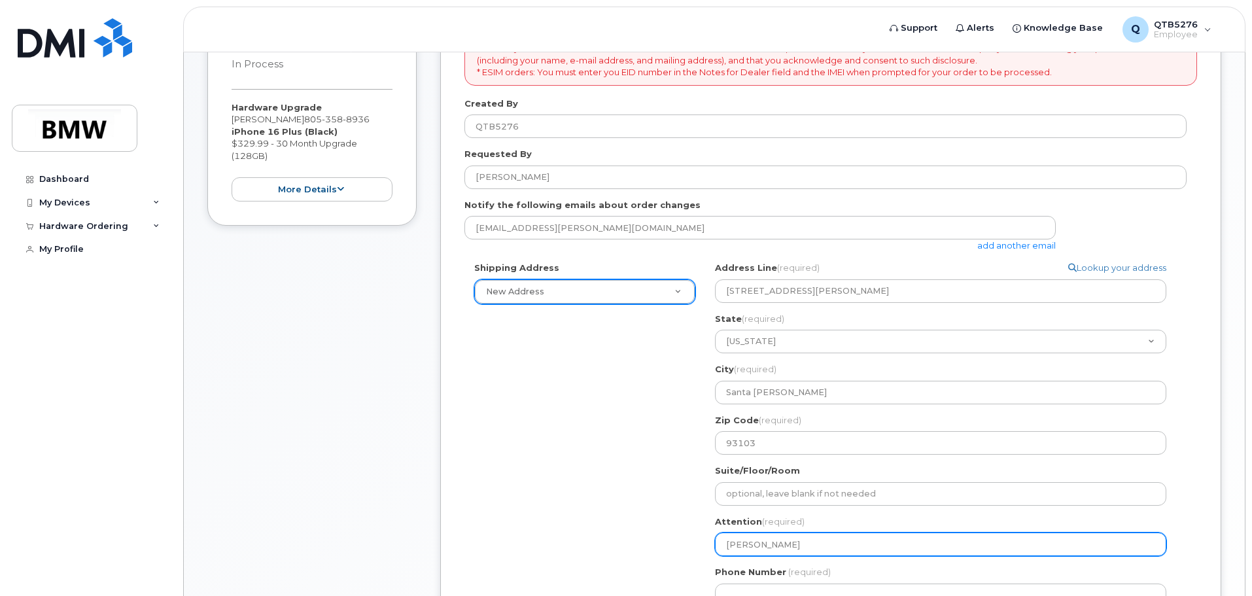
type input "[PERSON_NAME]"
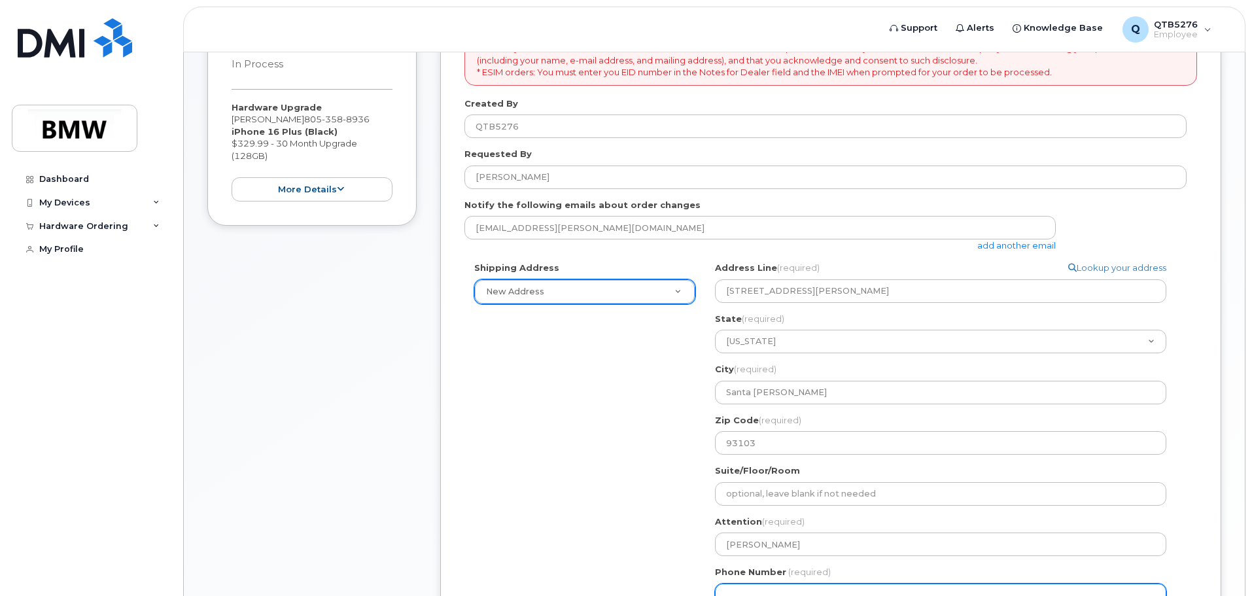
scroll to position [305, 0]
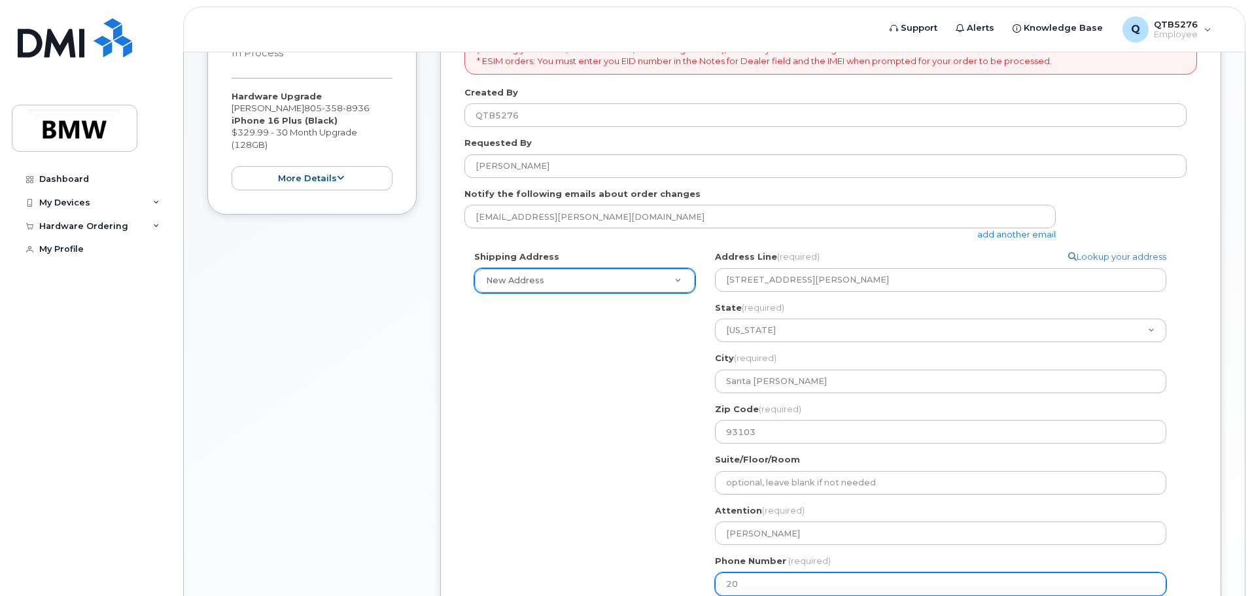
type input "201"
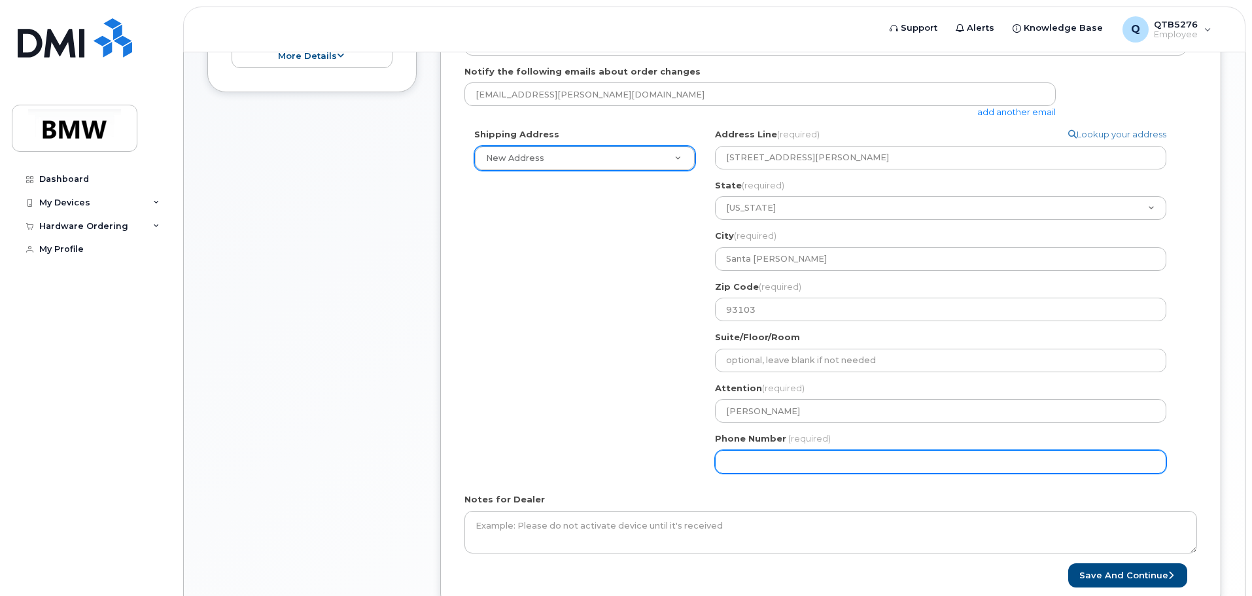
scroll to position [428, 0]
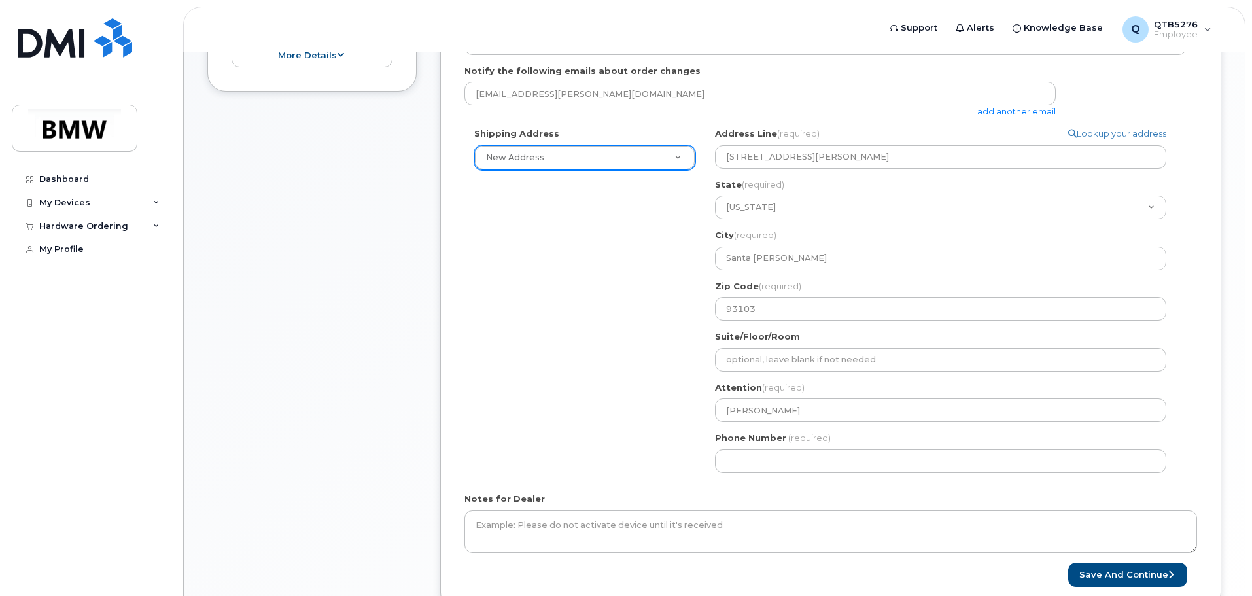
click at [648, 457] on div "Shipping Address New Address New Address BMW MC Plant BMW North America Financi…" at bounding box center [826, 305] width 722 height 355
click at [1131, 573] on button "Save and Continue" at bounding box center [1127, 575] width 119 height 24
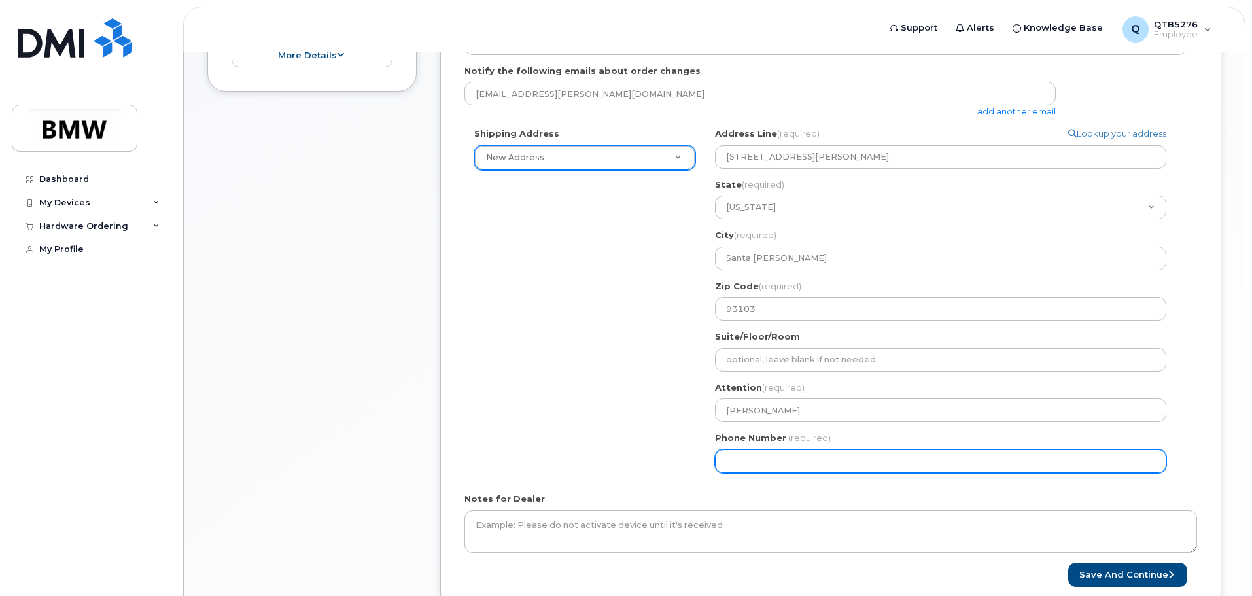
click at [865, 466] on input "Phone Number" at bounding box center [940, 461] width 451 height 24
type input "2016930345"
select select
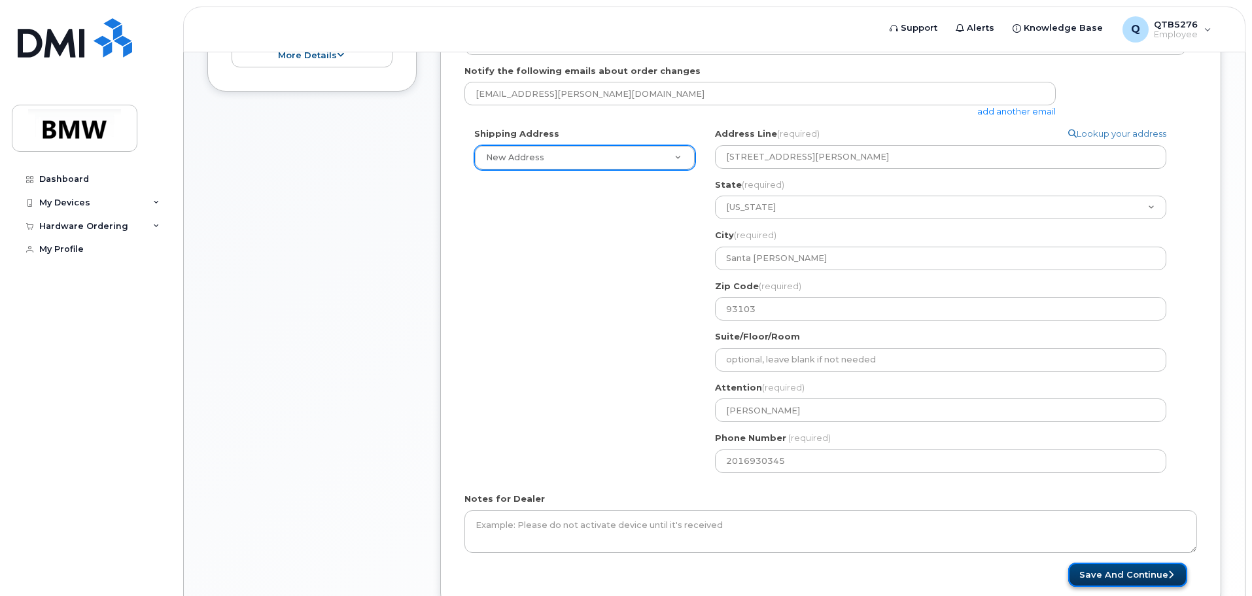
click at [1102, 576] on button "Save and Continue" at bounding box center [1127, 575] width 119 height 24
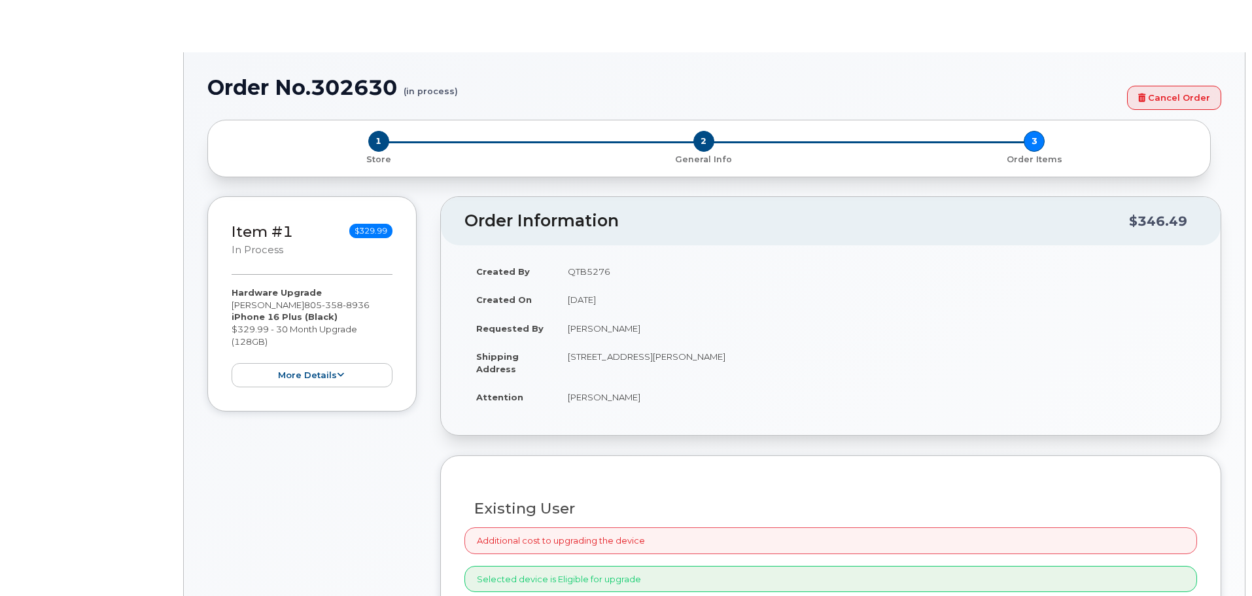
select select "1895268"
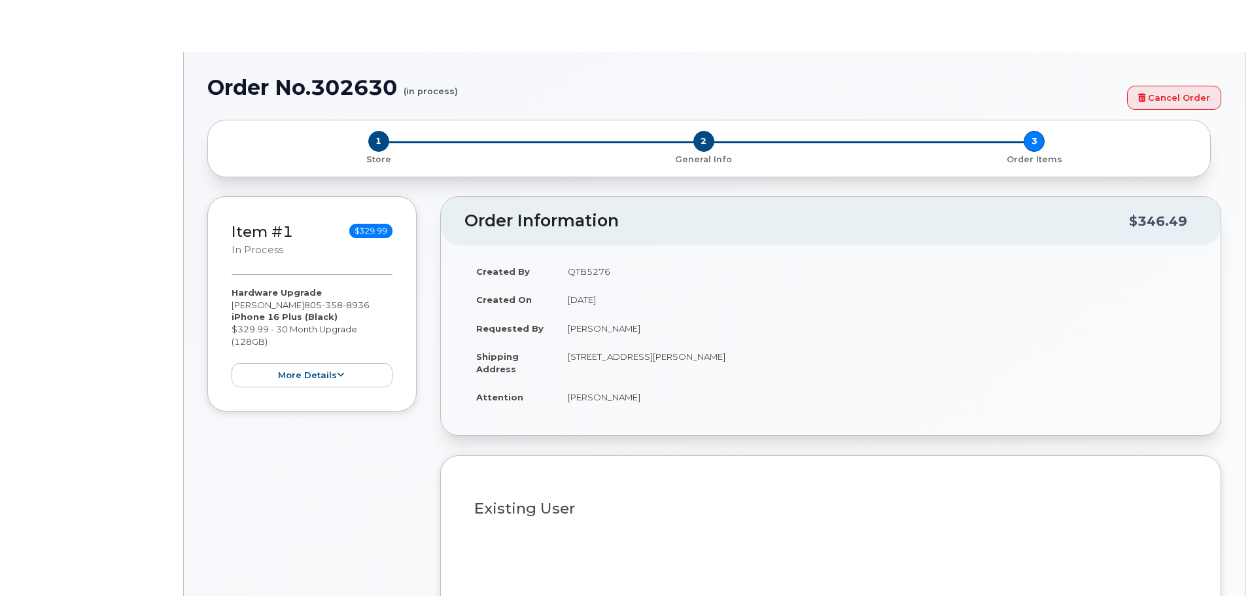
type input "1898110"
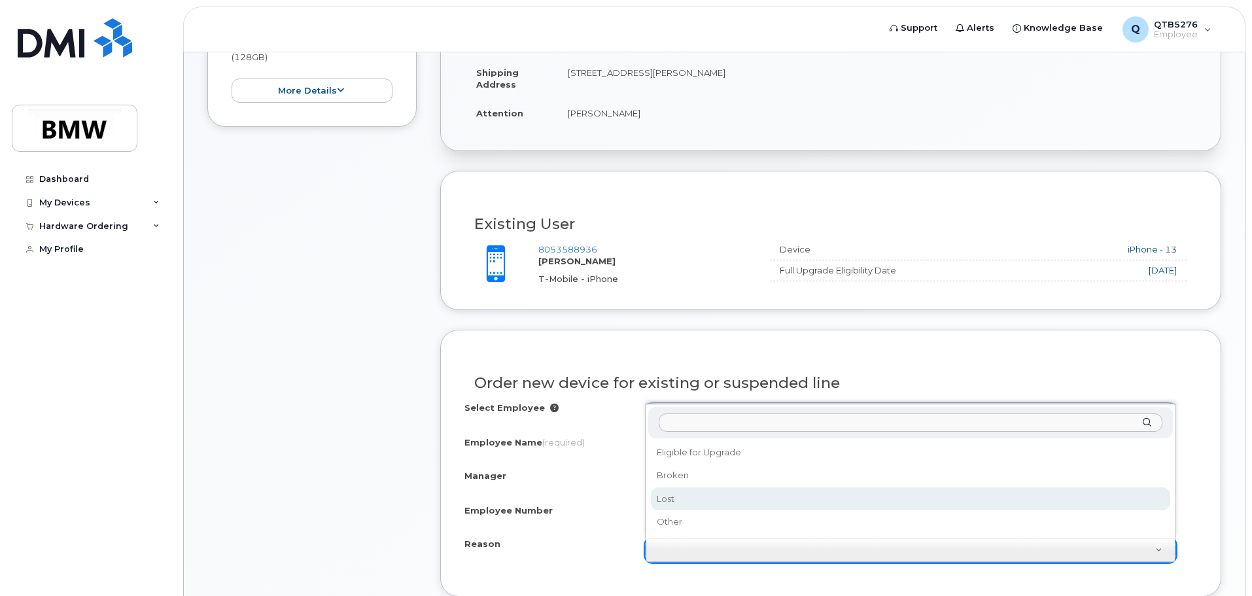
scroll to position [523, 0]
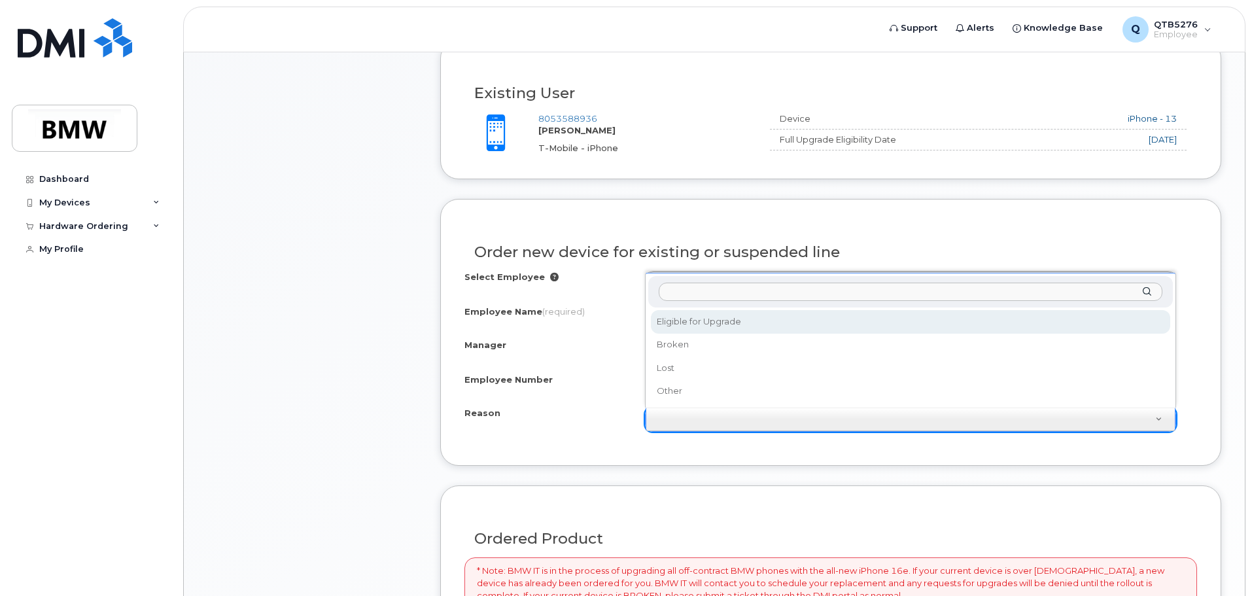
select select "eligible_for_upgrade"
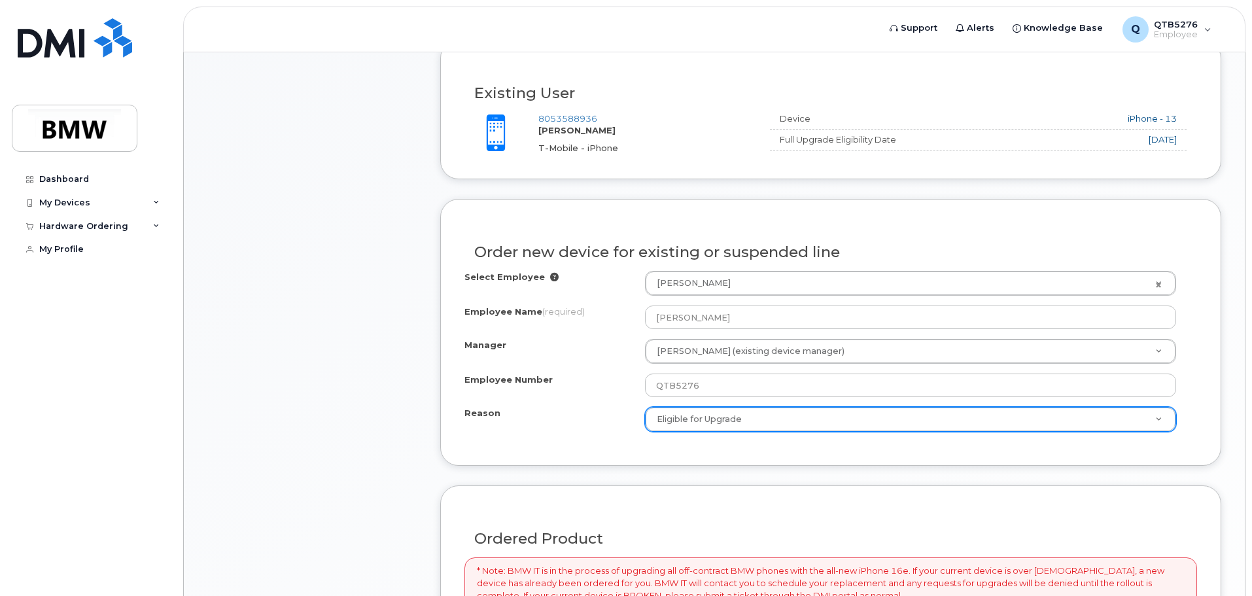
click at [702, 468] on form "Existing User Additional cost to upgrading the device Selected device is Eligib…" at bounding box center [830, 502] width 781 height 924
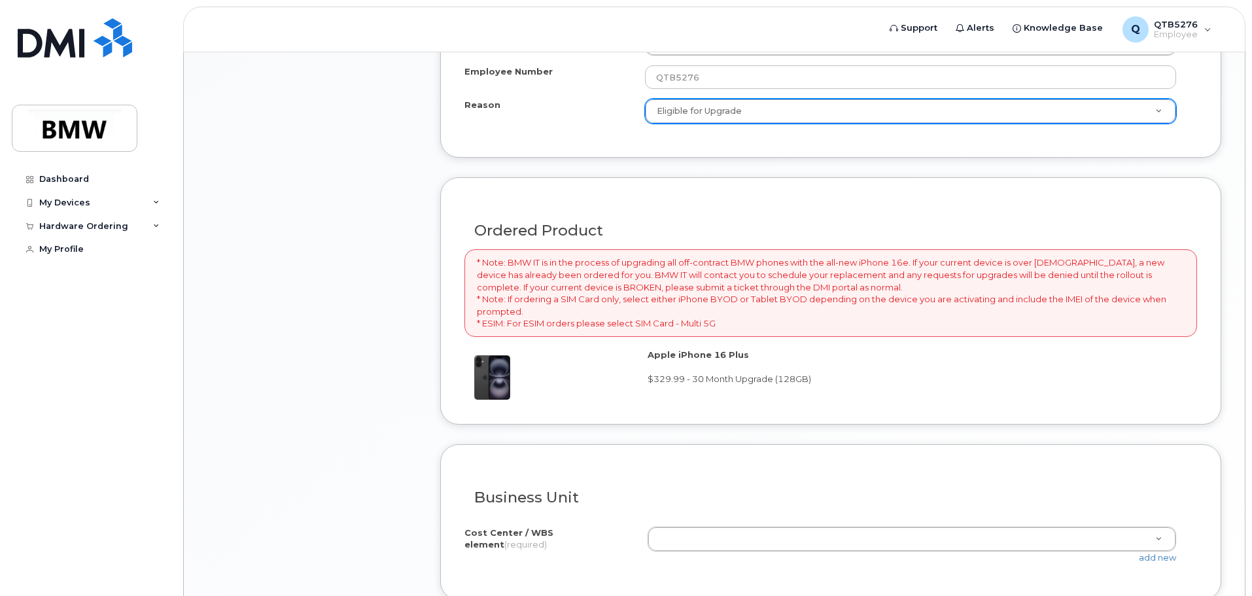
scroll to position [851, 0]
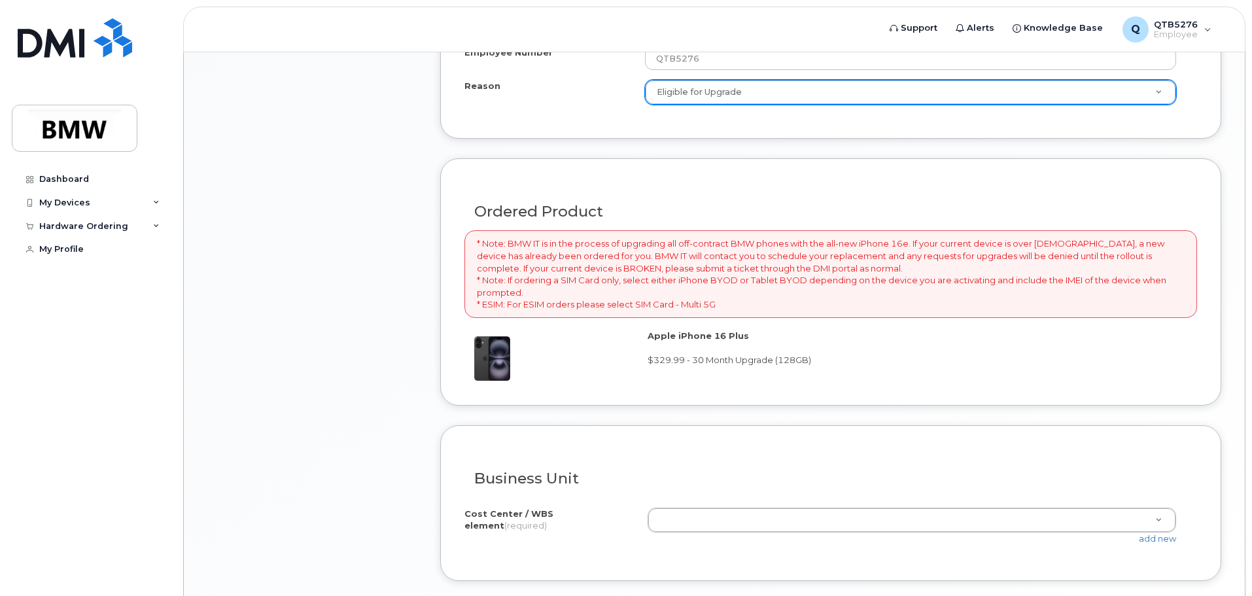
click at [680, 355] on span "$329.99 - 30 Month Upgrade (128GB)" at bounding box center [730, 360] width 164 height 10
click at [684, 361] on span "$329.99 - 30 Month Upgrade (128GB)" at bounding box center [730, 360] width 164 height 10
click at [692, 362] on span "$329.99 - 30 Month Upgrade (128GB)" at bounding box center [730, 360] width 164 height 10
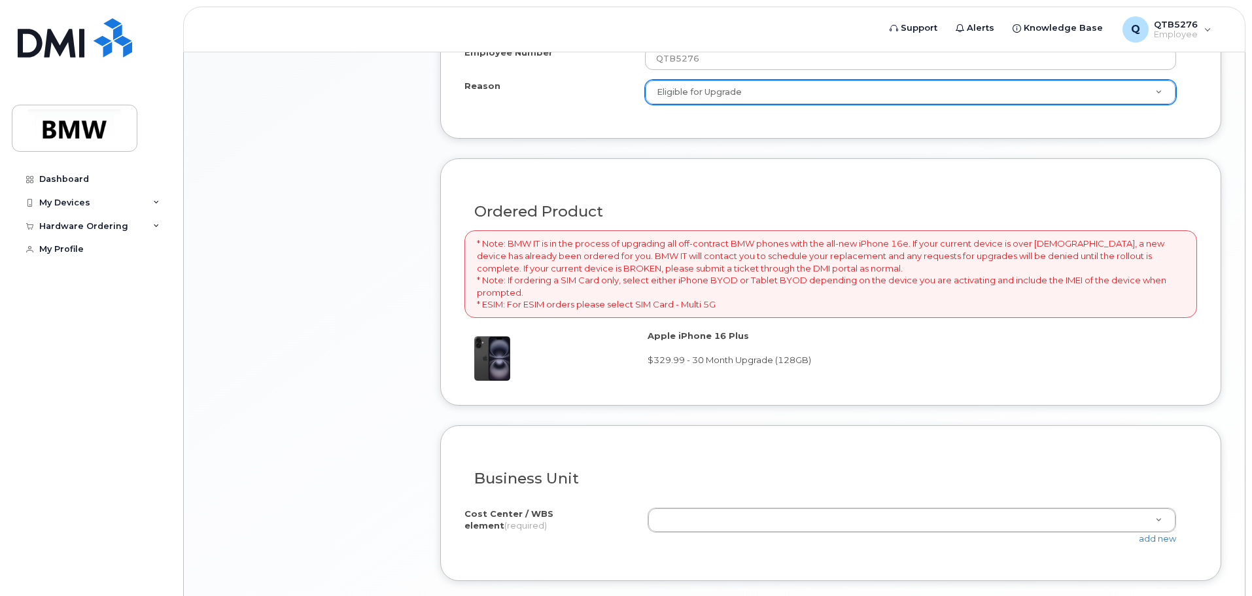
click at [692, 362] on span "$329.99 - 30 Month Upgrade (128GB)" at bounding box center [730, 360] width 164 height 10
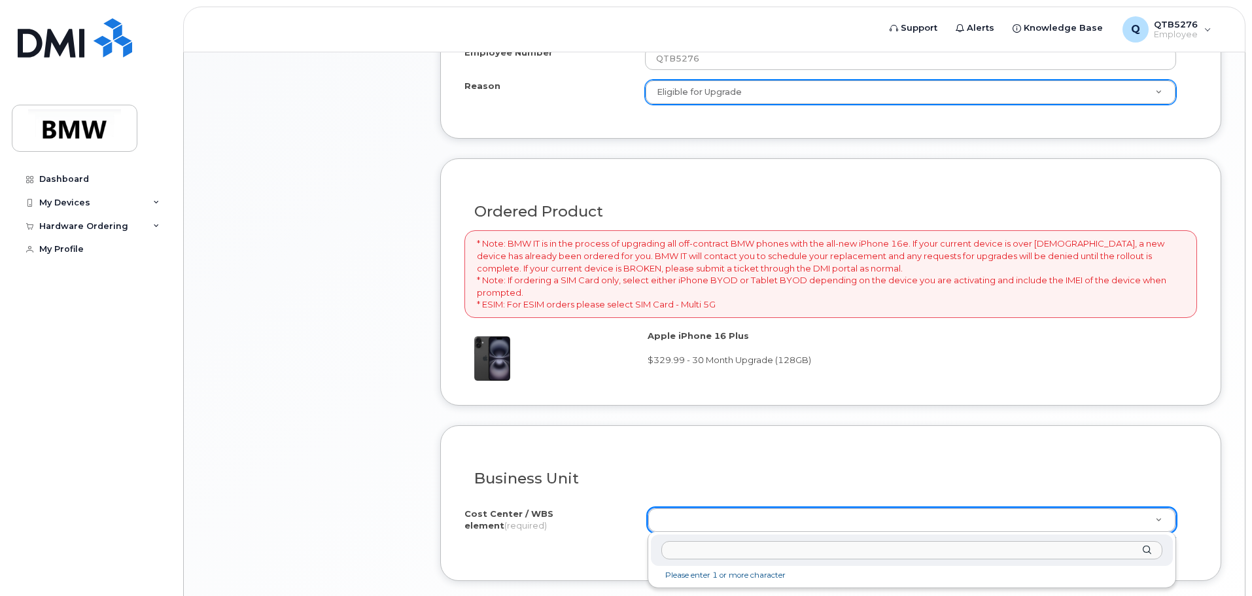
click at [707, 575] on li "Please enter 1 or more character" at bounding box center [912, 576] width 517 height 14
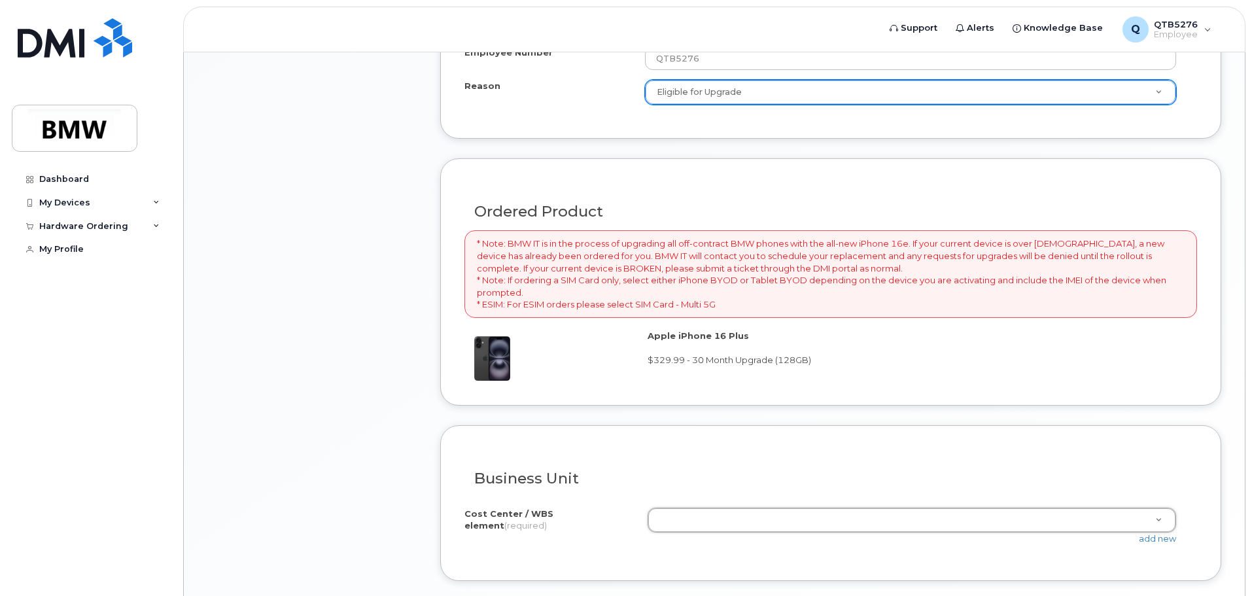
click at [656, 275] on p "* Note: BMW IT is in the process of upgrading all off-contract BMW phones with …" at bounding box center [831, 273] width 708 height 73
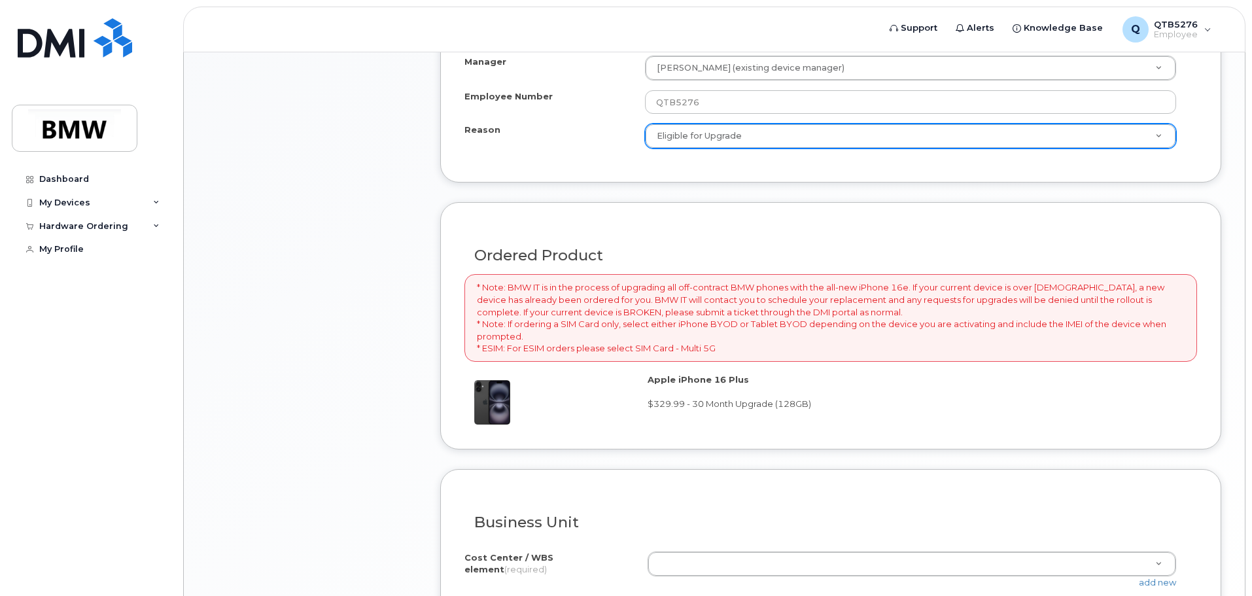
scroll to position [785, 0]
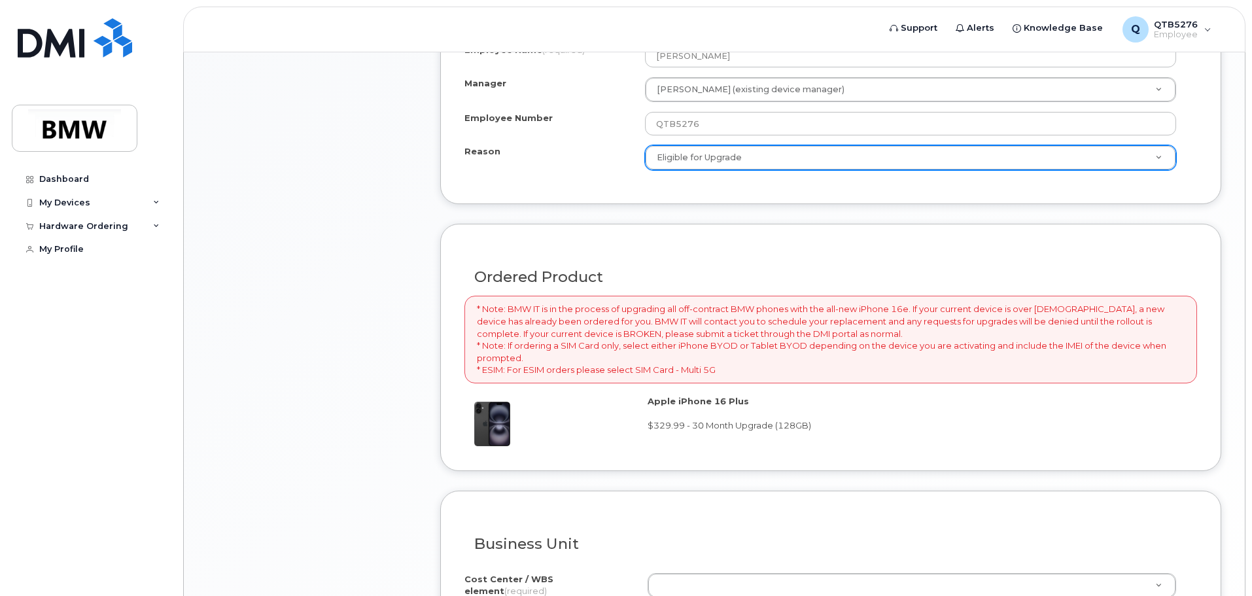
click at [964, 305] on p "* Note: BMW IT is in the process of upgrading all off-contract BMW phones with …" at bounding box center [831, 339] width 708 height 73
click at [647, 334] on p "* Note: BMW IT is in the process of upgrading all off-contract BMW phones with …" at bounding box center [831, 339] width 708 height 73
click at [1035, 309] on p "* Note: BMW IT is in the process of upgrading all off-contract BMW phones with …" at bounding box center [831, 339] width 708 height 73
click at [1041, 332] on p "* Note: BMW IT is in the process of upgrading all off-contract BMW phones with …" at bounding box center [831, 339] width 708 height 73
click at [1035, 337] on p "* Note: BMW IT is in the process of upgrading all off-contract BMW phones with …" at bounding box center [831, 339] width 708 height 73
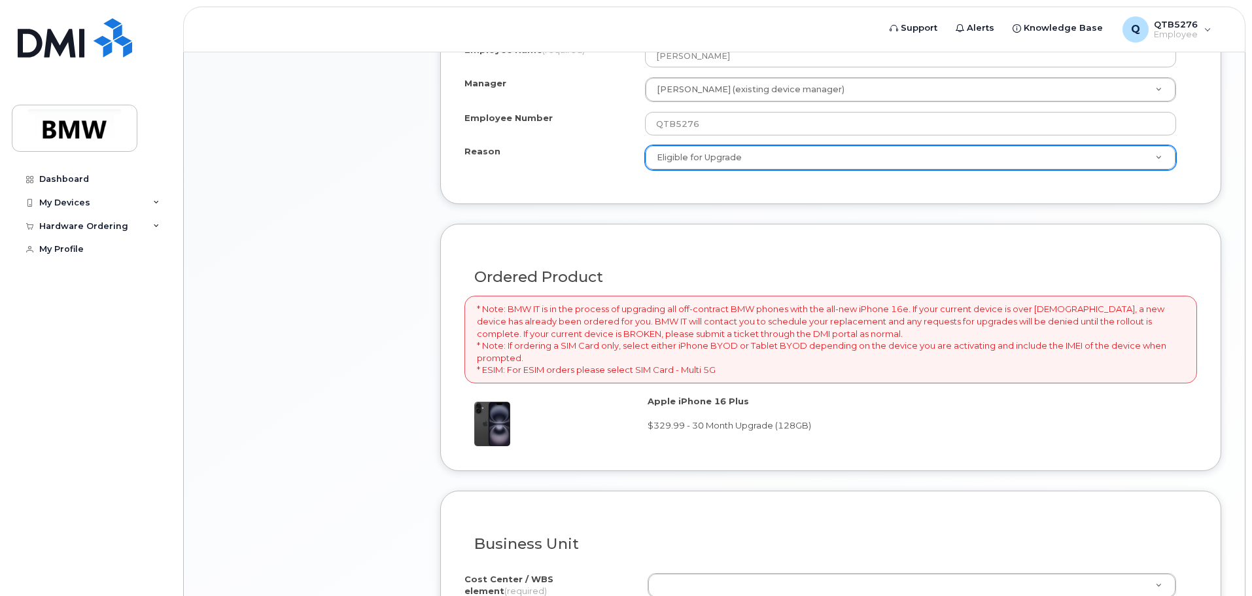
click at [1033, 338] on p "* Note: BMW IT is in the process of upgrading all off-contract BMW phones with …" at bounding box center [831, 339] width 708 height 73
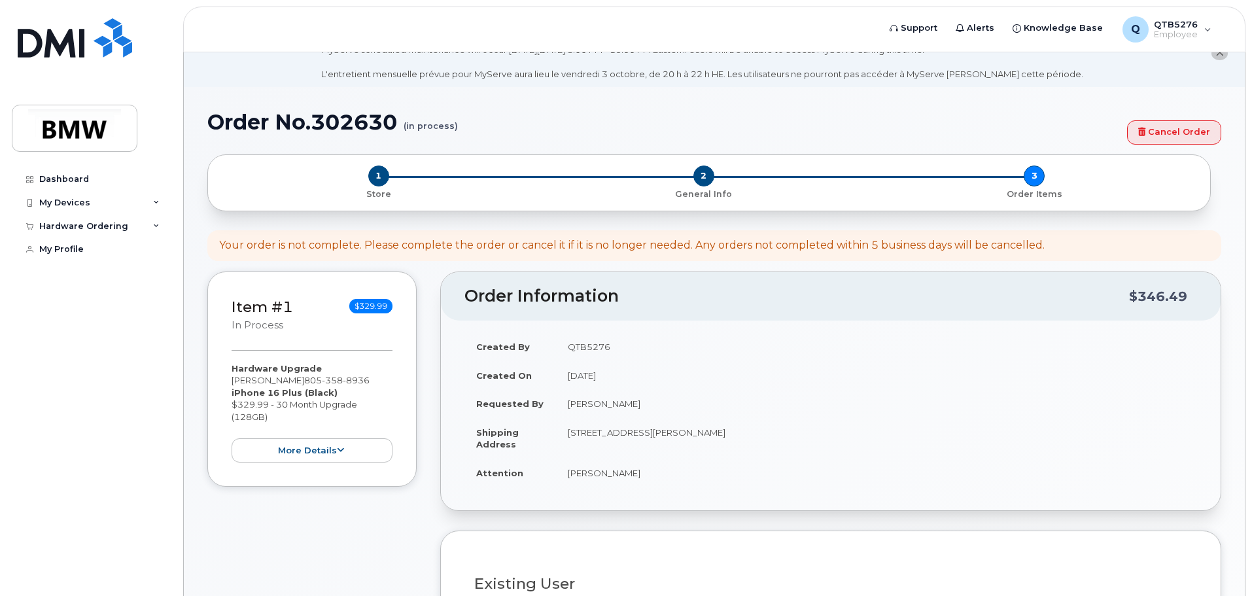
scroll to position [0, 0]
